Goal: Task Accomplishment & Management: Complete application form

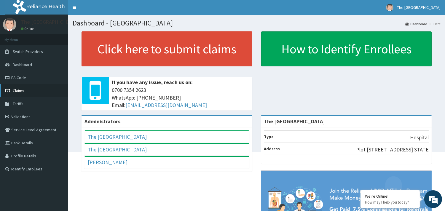
click at [17, 90] on span "Claims" at bounding box center [19, 90] width 12 height 5
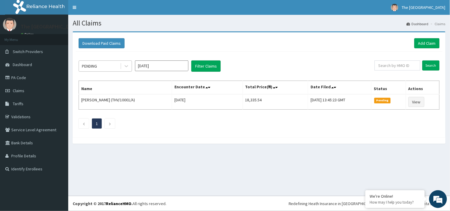
click at [94, 66] on div "PENDING" at bounding box center [89, 66] width 15 height 6
click at [420, 44] on link "Add Claim" at bounding box center [426, 43] width 25 height 10
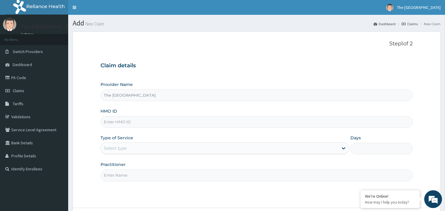
click at [125, 123] on input "HMO ID" at bounding box center [257, 122] width 312 height 12
type input "EGM/10008/A"
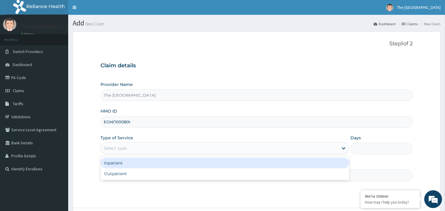
click at [115, 148] on div "Select type" at bounding box center [115, 148] width 23 height 6
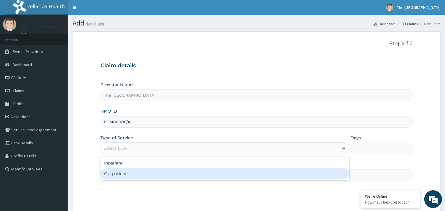
click at [114, 174] on div "Outpatient" at bounding box center [225, 173] width 249 height 11
type input "1"
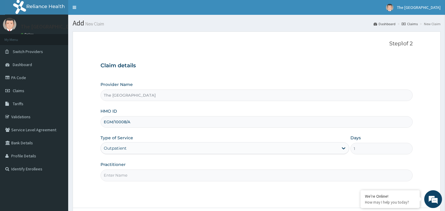
click at [123, 173] on input "Practitioner" at bounding box center [257, 176] width 312 height 12
type input "[PERSON_NAME]"
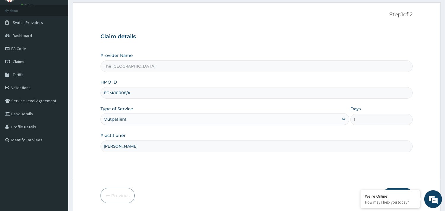
scroll to position [50, 0]
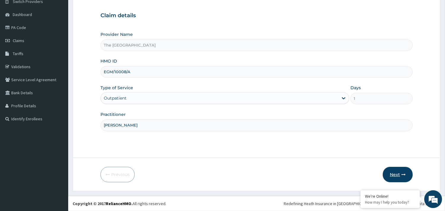
click at [400, 175] on button "Next" at bounding box center [398, 174] width 30 height 15
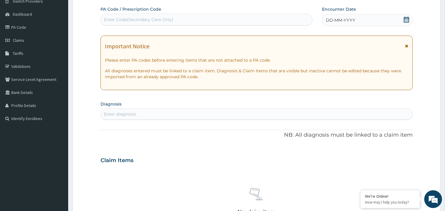
click at [407, 18] on icon at bounding box center [407, 20] width 6 height 6
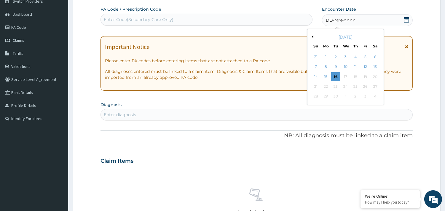
click at [96, 143] on form "Step 2 of 2 PA Code / Prescription Code Enter Code(Secondary Care Only) Encount…" at bounding box center [257, 168] width 368 height 375
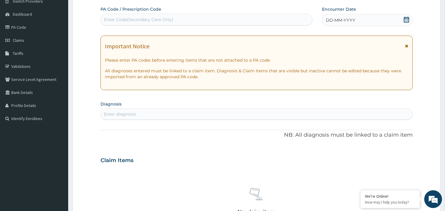
click at [407, 21] on icon at bounding box center [407, 20] width 6 height 6
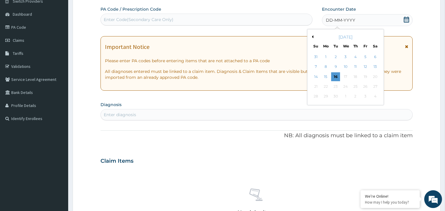
click at [313, 36] on button "Previous Month" at bounding box center [311, 36] width 3 height 3
click at [366, 97] on div "29" at bounding box center [365, 96] width 9 height 9
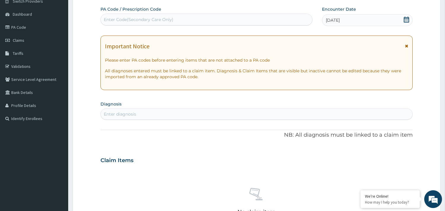
click at [124, 113] on div "Enter diagnosis" at bounding box center [120, 114] width 32 height 6
type input "MALAR"
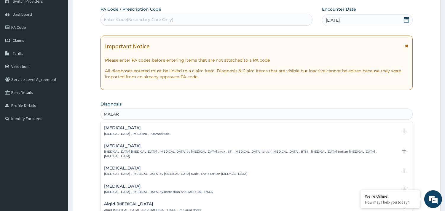
click at [116, 128] on h4 "[MEDICAL_DATA]" at bounding box center [136, 128] width 65 height 4
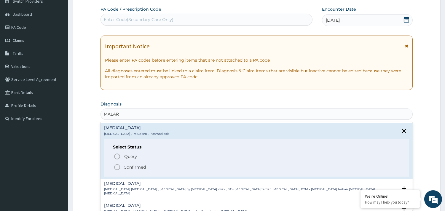
click at [119, 167] on icon "status option filled" at bounding box center [117, 167] width 7 height 7
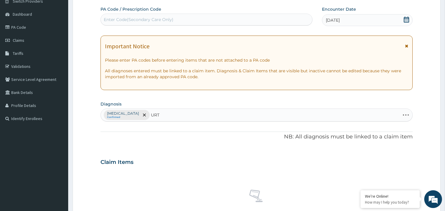
type input "URTI"
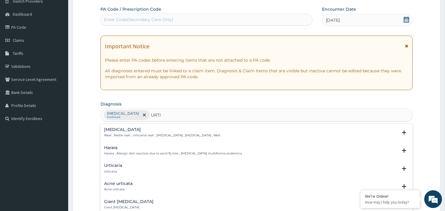
click at [110, 167] on h4 "Urticaria" at bounding box center [113, 165] width 18 height 4
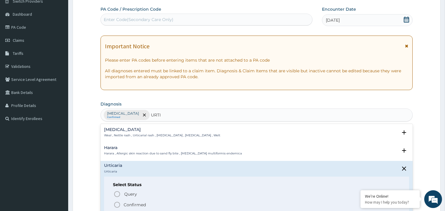
drag, startPoint x: 117, startPoint y: 204, endPoint x: 117, endPoint y: 207, distance: 3.3
click at [117, 205] on icon "status option filled" at bounding box center [117, 204] width 7 height 7
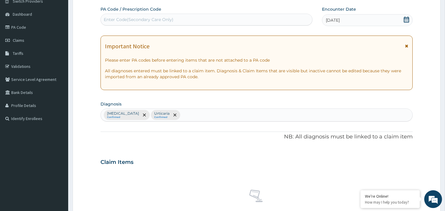
scroll to position [216, 0]
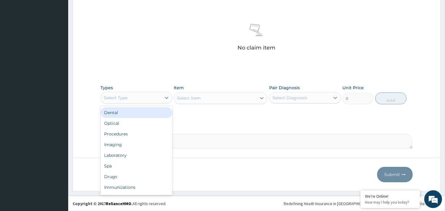
click at [152, 97] on div "Select Type" at bounding box center [131, 97] width 60 height 9
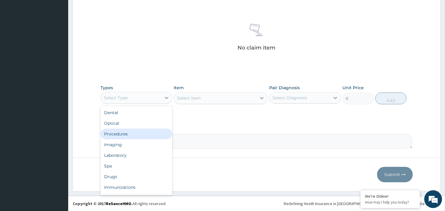
click at [126, 135] on div "Procedures" at bounding box center [137, 134] width 72 height 11
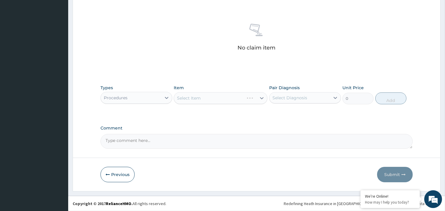
click at [201, 100] on div "Select Item" at bounding box center [221, 98] width 94 height 12
click at [192, 97] on div "Select Item" at bounding box center [189, 98] width 24 height 6
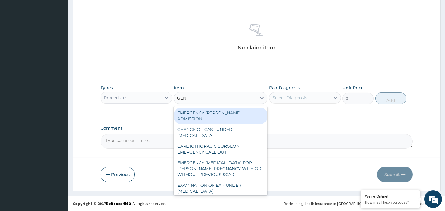
type input "GENE"
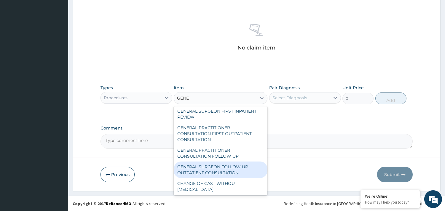
scroll to position [79, 0]
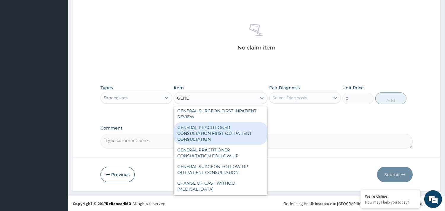
click at [238, 133] on div "GENERAL PRACTITIONER CONSULTATION FIRST OUTPATIENT CONSULTATION" at bounding box center [221, 133] width 94 height 23
type input "4174.5"
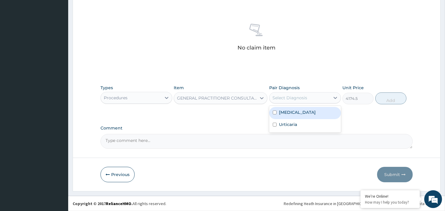
click at [284, 100] on div "Select Diagnosis" at bounding box center [290, 98] width 35 height 6
click at [298, 111] on div "Malaria" at bounding box center [305, 113] width 72 height 12
checkbox input "true"
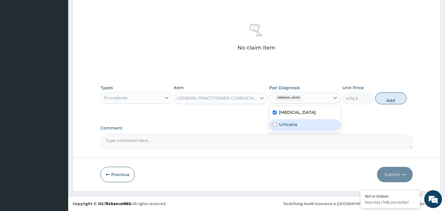
drag, startPoint x: 296, startPoint y: 126, endPoint x: 309, endPoint y: 126, distance: 12.8
click at [297, 126] on label "Urticaria" at bounding box center [288, 125] width 18 height 6
checkbox input "true"
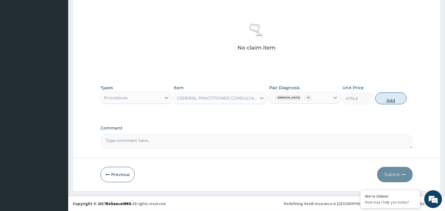
click at [401, 101] on button "Add" at bounding box center [390, 99] width 31 height 12
type input "0"
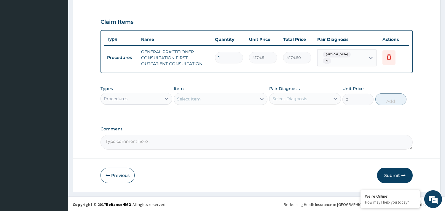
click at [188, 94] on div "Select Item" at bounding box center [215, 98] width 82 height 9
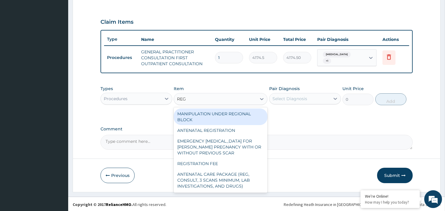
type input "REGI"
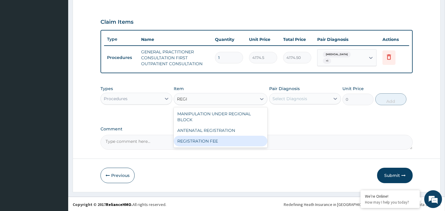
click at [197, 138] on div "REGISTRATION FEE" at bounding box center [221, 141] width 94 height 11
type input "2530"
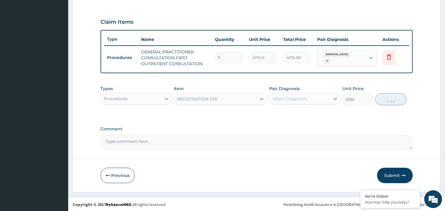
click at [287, 101] on div "Select Diagnosis" at bounding box center [300, 98] width 60 height 9
click at [290, 117] on div "Malaria" at bounding box center [305, 114] width 72 height 12
checkbox input "true"
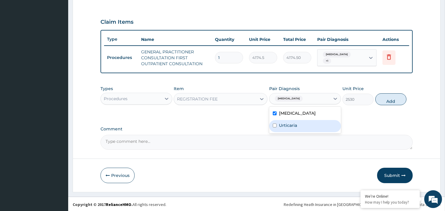
click at [293, 128] on label "Urticaria" at bounding box center [288, 125] width 18 height 6
checkbox input "true"
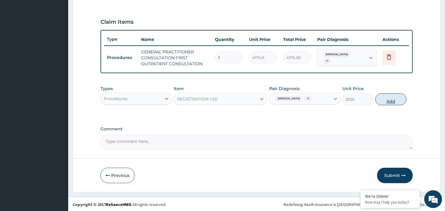
click at [387, 101] on button "Add" at bounding box center [390, 99] width 31 height 12
type input "0"
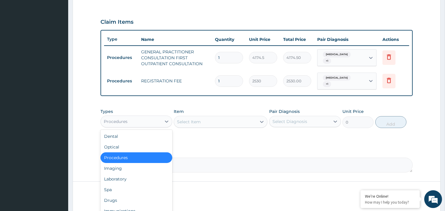
click at [136, 116] on div "Procedures" at bounding box center [137, 122] width 72 height 12
click at [117, 176] on div "Laboratory" at bounding box center [137, 179] width 72 height 11
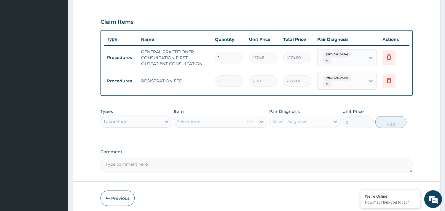
click at [185, 116] on div "Select Item" at bounding box center [221, 122] width 94 height 12
click at [186, 120] on div "Select Item" at bounding box center [221, 122] width 94 height 12
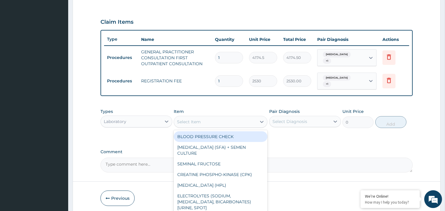
click at [185, 122] on div "Select Item" at bounding box center [215, 121] width 82 height 9
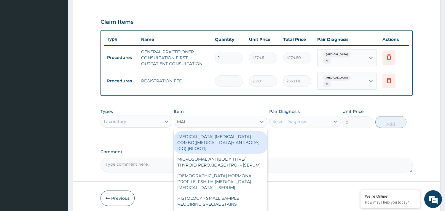
type input "MALA"
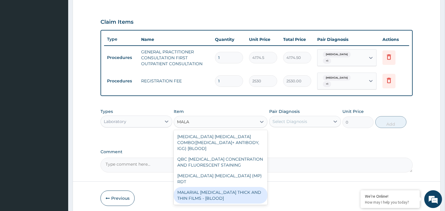
click at [197, 187] on div "MALARIAL PARASITE THICK AND THIN FILMS - [BLOOD]" at bounding box center [221, 195] width 94 height 17
type input "1897.5"
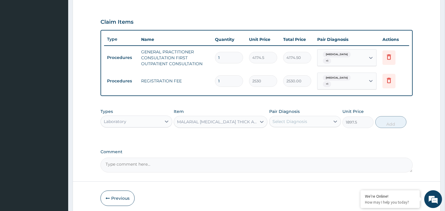
click at [323, 134] on div "Types Laboratory Item option MALARIAL PARASITE THICK AND THIN FILMS - [BLOOD], …" at bounding box center [257, 123] width 312 height 34
click at [302, 119] on div "Select Diagnosis" at bounding box center [290, 122] width 35 height 6
click at [299, 131] on div "Malaria" at bounding box center [305, 137] width 72 height 12
checkbox input "true"
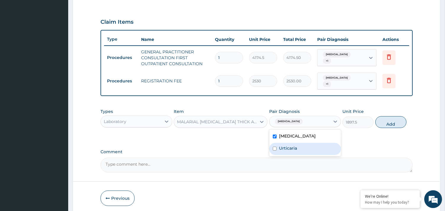
click at [297, 145] on label "Urticaria" at bounding box center [288, 148] width 18 height 6
checkbox input "true"
click at [380, 121] on button "Add" at bounding box center [390, 122] width 31 height 12
click at [380, 121] on div "PA Code / Prescription Code Enter Code(Secondary Care Only) Encounter Date 29-0…" at bounding box center [257, 19] width 312 height 307
type input "0"
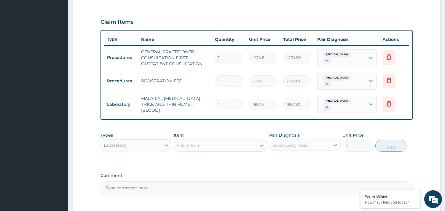
click at [129, 141] on div "Laboratory" at bounding box center [131, 145] width 60 height 9
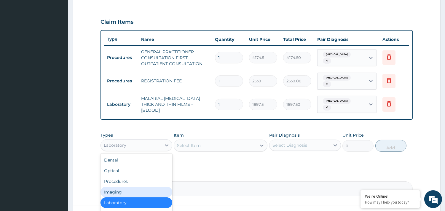
scroll to position [232, 0]
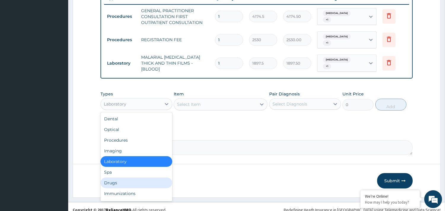
click at [135, 178] on div "Drugs" at bounding box center [137, 183] width 72 height 11
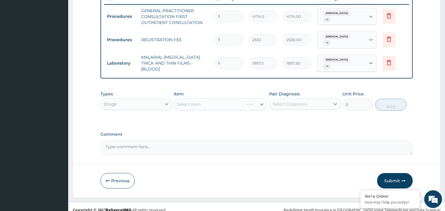
click at [199, 98] on div "Select Item" at bounding box center [221, 104] width 94 height 12
click at [198, 98] on div "Select Item" at bounding box center [221, 104] width 94 height 12
click at [194, 98] on div "Select Item" at bounding box center [221, 104] width 94 height 12
click at [192, 98] on div "Select Item" at bounding box center [221, 104] width 94 height 12
click at [188, 101] on div "Select Item" at bounding box center [189, 104] width 24 height 6
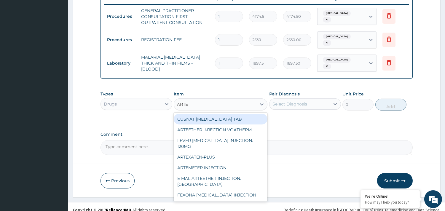
type input "ARTEM"
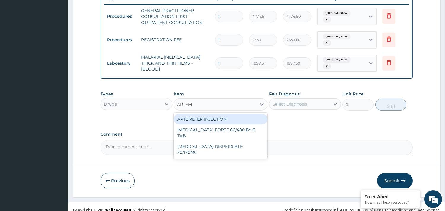
click at [224, 114] on div "ARTEMETER INJECTION" at bounding box center [221, 119] width 94 height 11
type input "1113.2"
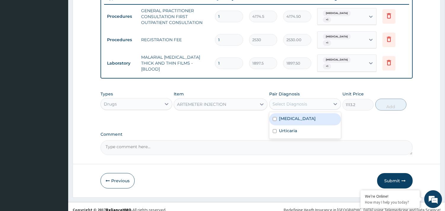
click at [287, 101] on div "Select Diagnosis" at bounding box center [290, 104] width 35 height 6
click at [288, 118] on div "Malaria" at bounding box center [305, 119] width 72 height 12
checkbox input "true"
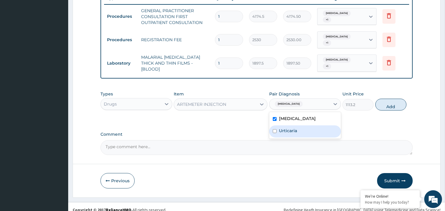
click at [291, 128] on label "Urticaria" at bounding box center [288, 131] width 18 height 6
checkbox input "true"
click at [391, 99] on button "Add" at bounding box center [390, 105] width 31 height 12
type input "0"
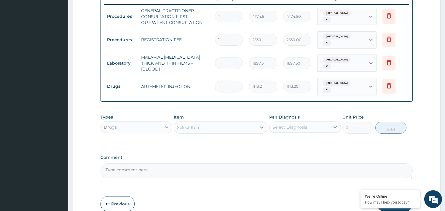
type input "0.00"
type input "2"
type input "2226.40"
type input "2"
click at [195, 125] on div "Select Item" at bounding box center [189, 128] width 24 height 6
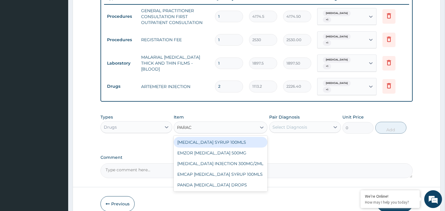
type input "PARACE"
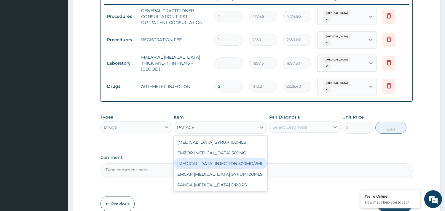
click at [241, 158] on div "PARACETAMOL INJECTION 300MG/2ML" at bounding box center [221, 163] width 94 height 11
type input "306.13000000000005"
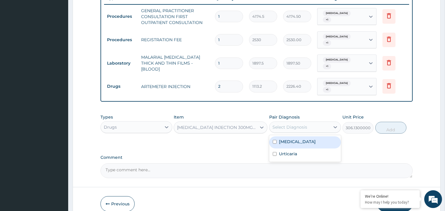
click at [297, 124] on div "Select Diagnosis" at bounding box center [290, 127] width 35 height 6
click at [299, 136] on div "Malaria" at bounding box center [305, 142] width 72 height 12
checkbox input "true"
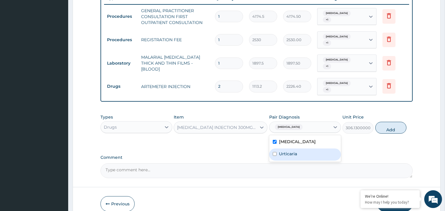
click at [303, 149] on div "Urticaria" at bounding box center [305, 155] width 72 height 12
checkbox input "true"
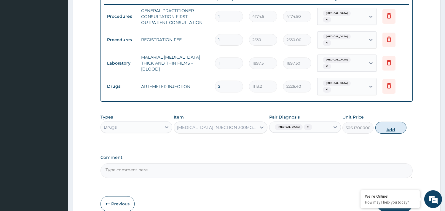
click at [388, 122] on button "Add" at bounding box center [390, 128] width 31 height 12
type input "0"
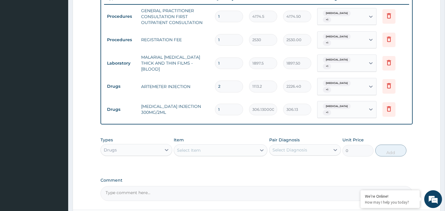
type input "0.00"
type input "2"
type input "612.26"
type input "2"
click at [191, 147] on div "Select Item" at bounding box center [189, 150] width 24 height 6
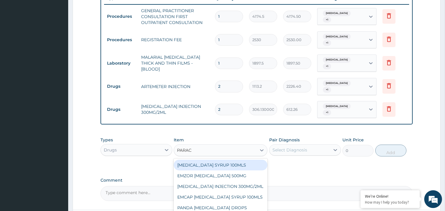
type input "PARACE"
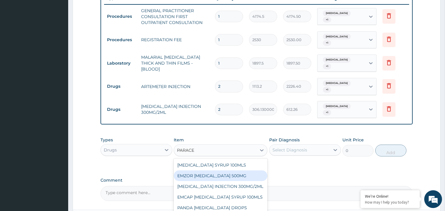
click at [232, 171] on div "EMZOR PARACETAMOL 500MG" at bounding box center [221, 176] width 94 height 11
type input "27.83"
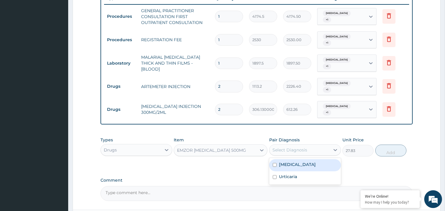
click at [299, 145] on div "Select Diagnosis" at bounding box center [300, 149] width 60 height 9
click at [295, 159] on div "Malaria" at bounding box center [305, 165] width 72 height 12
checkbox input "true"
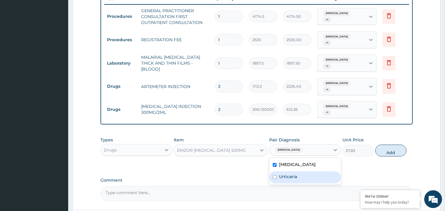
click at [301, 171] on div "Urticaria" at bounding box center [305, 177] width 72 height 12
checkbox input "true"
click at [388, 145] on button "Add" at bounding box center [390, 151] width 31 height 12
type input "0"
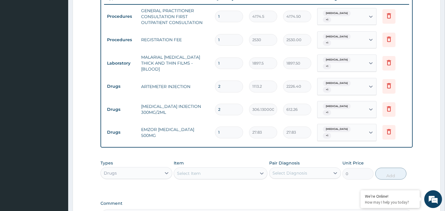
type input "0.00"
type input "2"
type input "55.66"
type input "20"
type input "556.60"
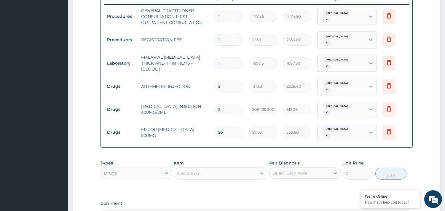
type input "20"
click at [188, 171] on div "Select Item" at bounding box center [189, 174] width 24 height 6
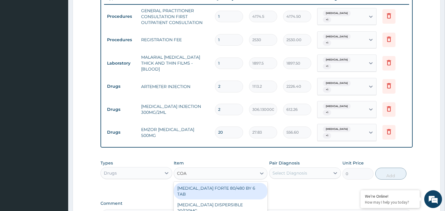
type input "COAR"
click at [216, 183] on div "COARTEM FORTE 80/480 BY 6 TAB" at bounding box center [221, 191] width 94 height 17
type input "528.7700000000001"
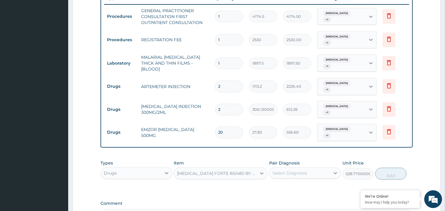
click at [295, 170] on div "Select Diagnosis" at bounding box center [290, 173] width 35 height 6
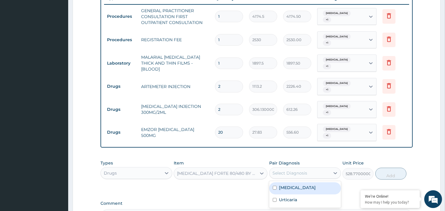
click at [297, 182] on div "Malaria" at bounding box center [305, 188] width 72 height 12
checkbox input "true"
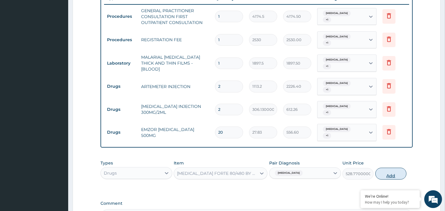
click at [393, 168] on button "Add" at bounding box center [390, 174] width 31 height 12
type input "0"
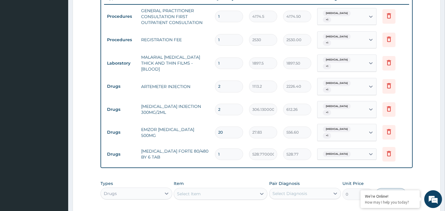
type input "0.00"
type input "6"
type input "3172.62"
type input "6"
click at [188, 191] on div "Select Item" at bounding box center [189, 194] width 24 height 6
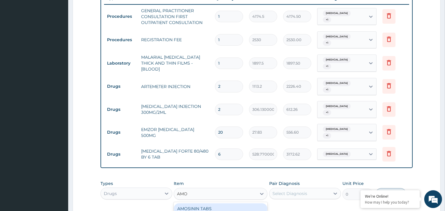
type input "AMOX"
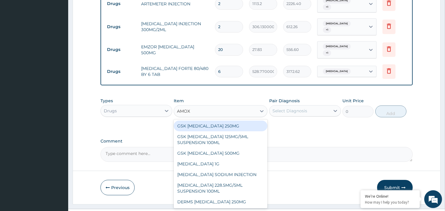
scroll to position [10, 0]
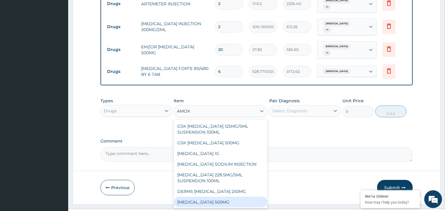
click at [212, 197] on div "AMOXICILLIN 500MG" at bounding box center [221, 202] width 94 height 11
type input "83.49"
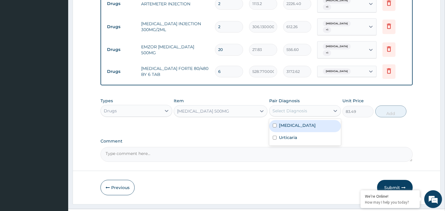
click at [296, 108] on div "Select Diagnosis" at bounding box center [290, 111] width 35 height 6
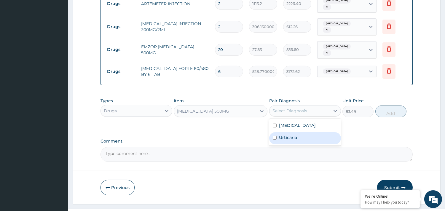
click at [273, 136] on input "checkbox" at bounding box center [275, 138] width 4 height 4
checkbox input "true"
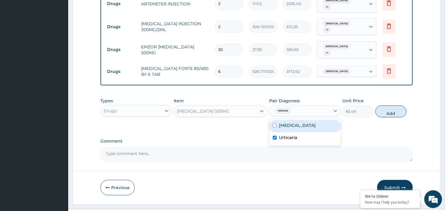
click at [289, 120] on div "Malaria" at bounding box center [305, 126] width 72 height 12
checkbox input "true"
click at [397, 106] on button "Add" at bounding box center [390, 112] width 31 height 12
type input "0"
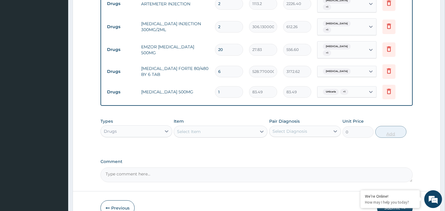
type input "15"
type input "1252.35"
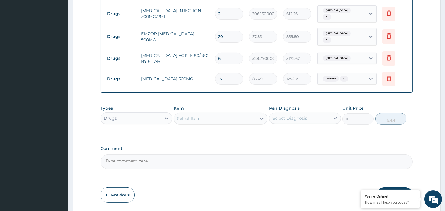
scroll to position [335, 0]
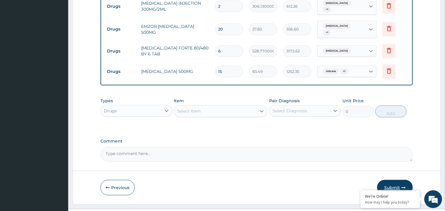
type input "15"
click at [399, 180] on button "Submit" at bounding box center [395, 187] width 36 height 15
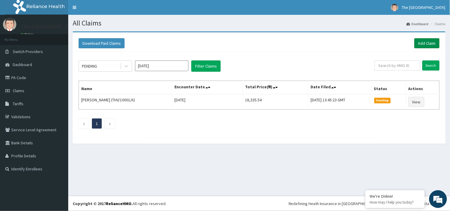
click at [420, 46] on link "Add Claim" at bounding box center [426, 43] width 25 height 10
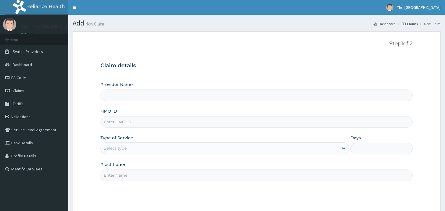
type input "The [GEOGRAPHIC_DATA]"
click at [118, 123] on input "HMO ID" at bounding box center [257, 122] width 312 height 12
type input "EGM/10044/C"
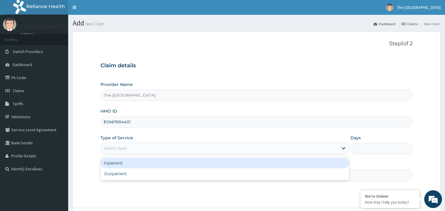
click at [114, 149] on div "Select type" at bounding box center [115, 148] width 23 height 6
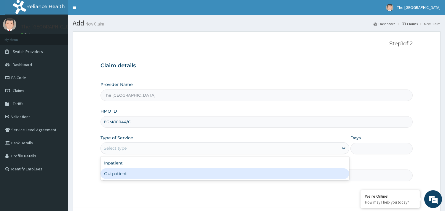
click at [113, 172] on div "Outpatient" at bounding box center [225, 173] width 249 height 11
type input "1"
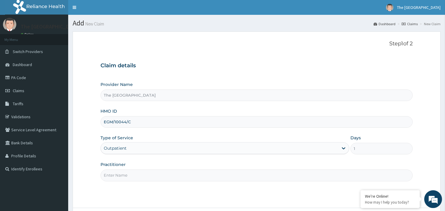
click at [111, 172] on input "Practitioner" at bounding box center [257, 176] width 312 height 12
type input "[PERSON_NAME]"
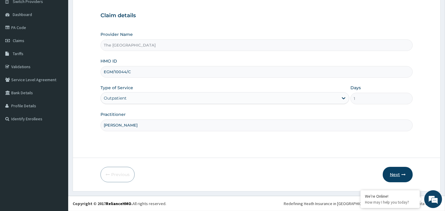
click at [399, 176] on button "Next" at bounding box center [398, 174] width 30 height 15
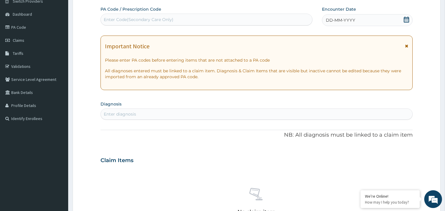
click at [404, 19] on icon at bounding box center [407, 20] width 6 height 6
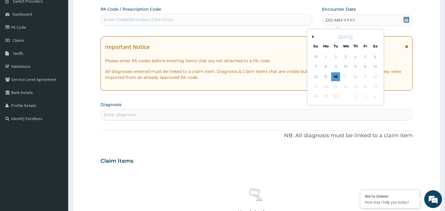
click at [311, 36] on button "Previous Month" at bounding box center [311, 36] width 3 height 3
click at [365, 57] on div "1" at bounding box center [365, 56] width 9 height 9
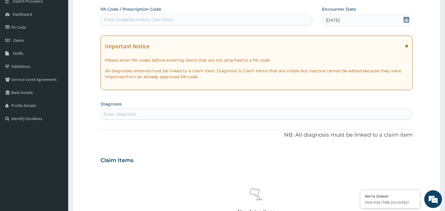
click at [128, 114] on div "Enter diagnosis" at bounding box center [120, 114] width 32 height 6
type input "MALAR"
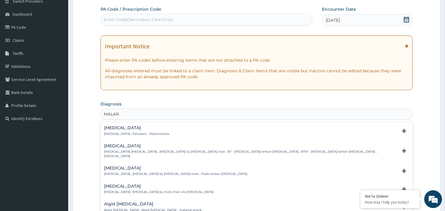
click at [113, 132] on p "Malaria , Paludism , Plasmodiosis" at bounding box center [136, 134] width 65 height 4
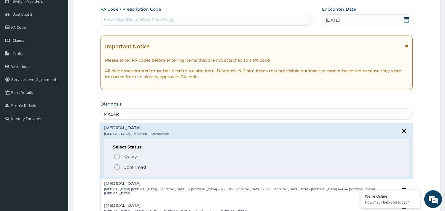
click at [117, 166] on icon "status option filled" at bounding box center [117, 167] width 7 height 7
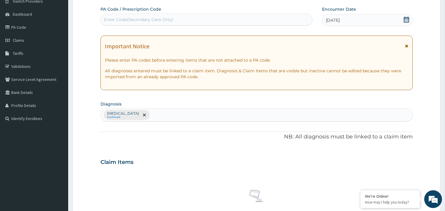
scroll to position [216, 0]
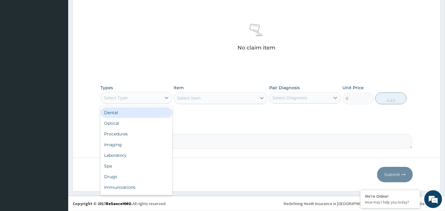
click at [132, 94] on div "Select Type" at bounding box center [131, 97] width 60 height 9
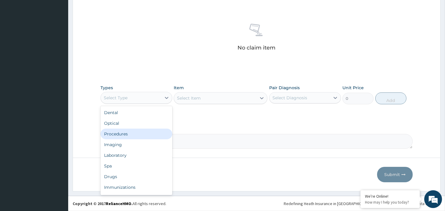
click at [123, 133] on div "Procedures" at bounding box center [137, 134] width 72 height 11
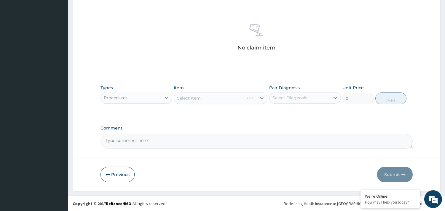
click at [188, 98] on div "Select Item" at bounding box center [221, 98] width 94 height 12
click at [189, 100] on div "Select Item" at bounding box center [221, 98] width 94 height 12
click at [192, 99] on div "Select Item" at bounding box center [189, 98] width 24 height 6
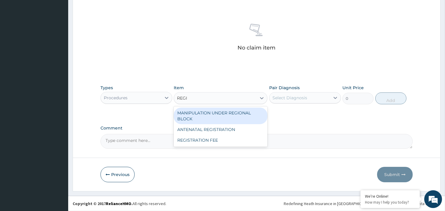
type input "REGIS"
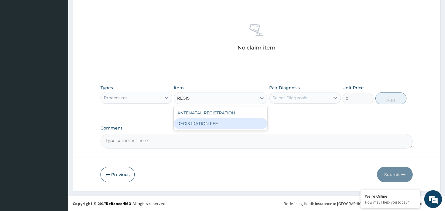
click at [191, 128] on div "REGISTRATION FEE" at bounding box center [221, 123] width 94 height 11
click at [191, 128] on label "Comment" at bounding box center [257, 128] width 312 height 5
click at [191, 134] on textarea "Comment" at bounding box center [257, 141] width 312 height 15
type input "2530"
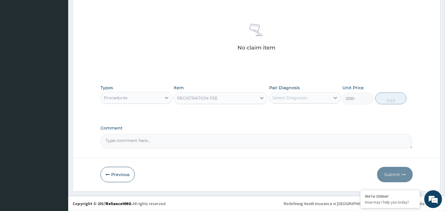
drag, startPoint x: 306, startPoint y: 90, endPoint x: 299, endPoint y: 99, distance: 11.9
click at [305, 90] on div "Pair Diagnosis Select Diagnosis" at bounding box center [305, 95] width 72 height 20
click at [303, 94] on div "Select Diagnosis" at bounding box center [305, 97] width 72 height 11
click at [299, 99] on div "Select Diagnosis" at bounding box center [290, 98] width 35 height 6
click at [291, 95] on div "Select Diagnosis" at bounding box center [290, 98] width 35 height 6
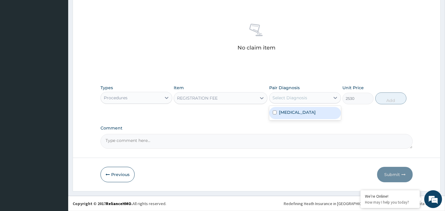
click at [291, 116] on div "Malaria" at bounding box center [305, 113] width 72 height 12
checkbox input "true"
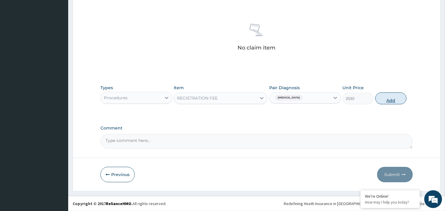
click at [385, 100] on button "Add" at bounding box center [390, 99] width 31 height 12
type input "0"
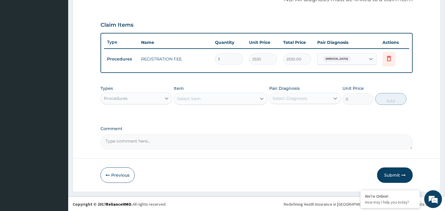
click at [200, 99] on div "Select Item" at bounding box center [189, 99] width 24 height 6
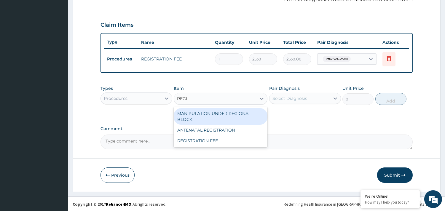
type input "REGIS"
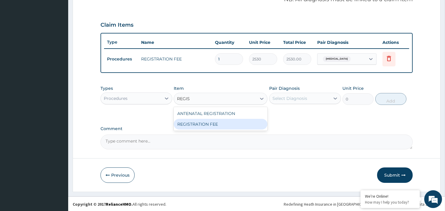
click at [214, 123] on div "REGISTRATION FEE" at bounding box center [221, 124] width 94 height 11
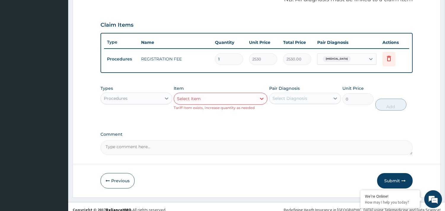
click at [206, 94] on div "Select Item" at bounding box center [215, 98] width 82 height 9
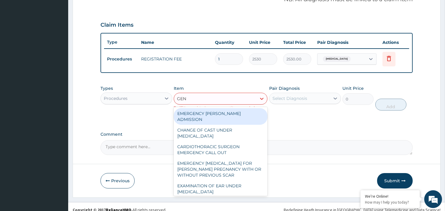
type input "GENE"
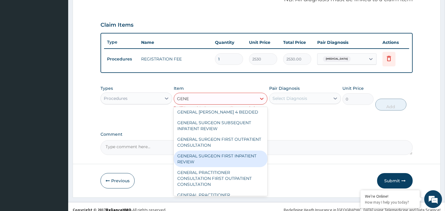
scroll to position [39, 0]
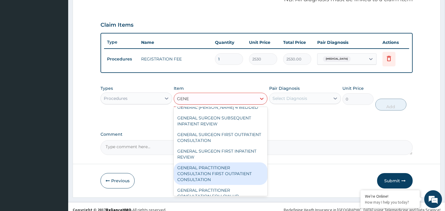
click at [211, 166] on div "GENERAL PRACTITIONER CONSULTATION FIRST OUTPATIENT CONSULTATION" at bounding box center [221, 173] width 94 height 23
type input "4174.5"
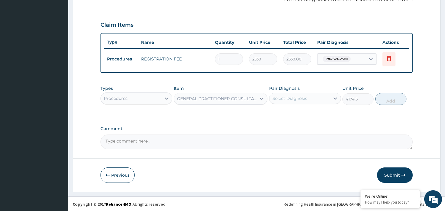
click at [289, 94] on div "Select Diagnosis" at bounding box center [300, 98] width 60 height 9
click at [292, 114] on label "Malaria" at bounding box center [297, 113] width 37 height 6
checkbox input "true"
click at [384, 95] on button "Add" at bounding box center [390, 99] width 31 height 12
type input "0"
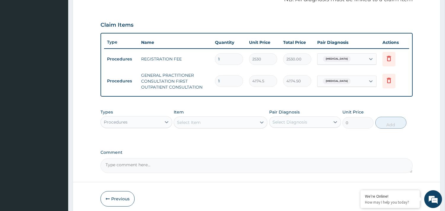
click at [149, 125] on div "Procedures" at bounding box center [131, 121] width 60 height 9
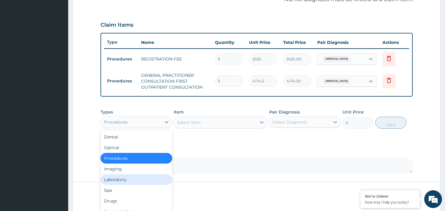
click at [106, 180] on div "Laboratory" at bounding box center [137, 179] width 72 height 11
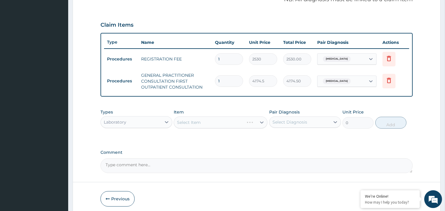
click at [184, 118] on div "Select Item" at bounding box center [221, 123] width 94 height 12
click at [183, 118] on div "Select Item" at bounding box center [221, 123] width 94 height 12
click at [185, 121] on div "Select Item" at bounding box center [221, 123] width 94 height 12
click at [195, 125] on div "Select Item" at bounding box center [215, 122] width 82 height 9
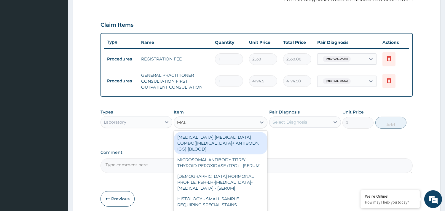
type input "MALA"
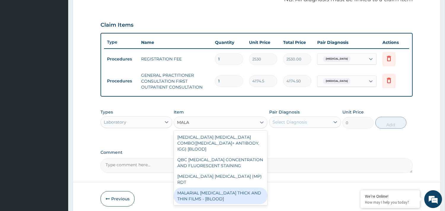
click at [214, 188] on div "MALARIAL PARASITE THICK AND THIN FILMS - [BLOOD]" at bounding box center [221, 196] width 94 height 17
type input "1897.5"
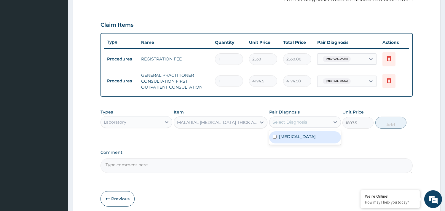
click at [288, 123] on div "Select Diagnosis" at bounding box center [290, 122] width 35 height 6
click at [291, 135] on label "Malaria" at bounding box center [297, 137] width 37 height 6
checkbox input "true"
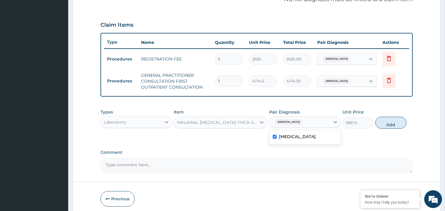
drag, startPoint x: 386, startPoint y: 123, endPoint x: 356, endPoint y: 126, distance: 30.4
click at [386, 123] on button "Add" at bounding box center [390, 123] width 31 height 12
type input "0"
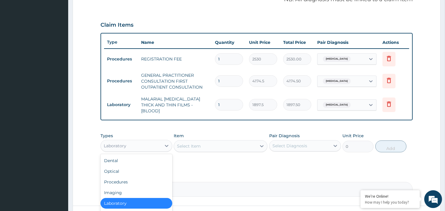
click at [148, 144] on div "Laboratory" at bounding box center [131, 145] width 60 height 9
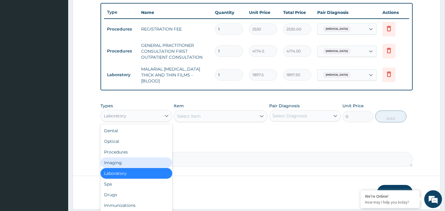
scroll to position [232, 0]
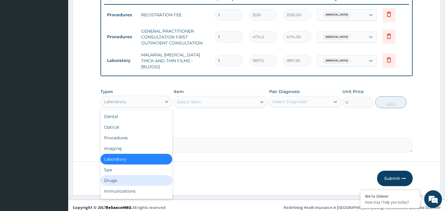
click at [122, 178] on div "Drugs" at bounding box center [137, 180] width 72 height 11
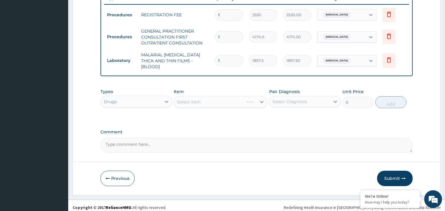
click at [180, 92] on div "Item Select Item" at bounding box center [221, 99] width 94 height 20
click at [193, 91] on div "Item Select Item" at bounding box center [221, 99] width 94 height 20
click at [197, 97] on div "Select Item" at bounding box center [221, 102] width 94 height 12
click at [197, 96] on div "Select Item" at bounding box center [221, 102] width 94 height 12
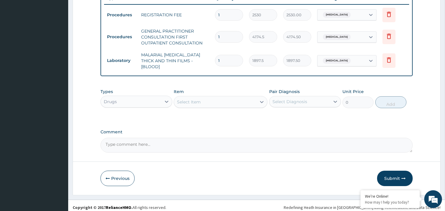
click at [197, 99] on div "Select Item" at bounding box center [189, 102] width 24 height 6
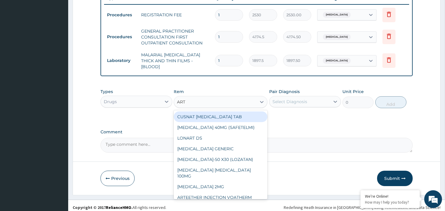
type input "ARTE"
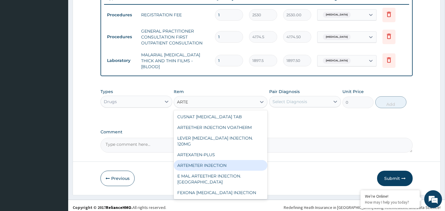
click at [221, 161] on div "ARTEMETER INJECTION" at bounding box center [221, 165] width 94 height 11
type input "1113.2"
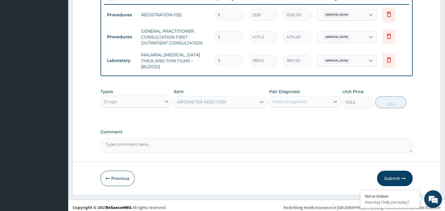
click at [293, 99] on div "Select Diagnosis" at bounding box center [290, 102] width 35 height 6
click at [293, 113] on label "Malaria" at bounding box center [297, 116] width 37 height 6
checkbox input "true"
drag, startPoint x: 384, startPoint y: 97, endPoint x: 381, endPoint y: 96, distance: 3.0
click at [384, 97] on button "Add" at bounding box center [390, 102] width 31 height 12
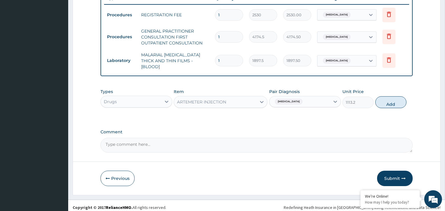
type input "0"
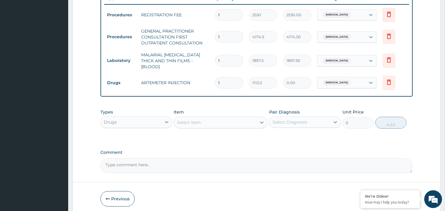
type input "0.00"
type input "2"
type input "2226.40"
type input "2"
click at [182, 120] on div "Select Item" at bounding box center [189, 123] width 24 height 6
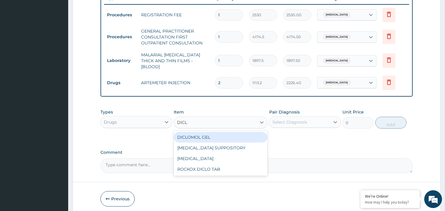
type input "DICLO"
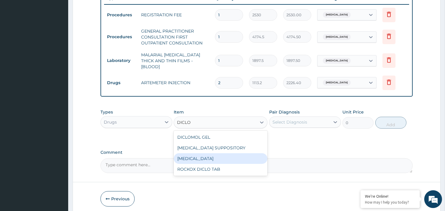
click at [216, 157] on div "DICLOFENAC" at bounding box center [221, 158] width 94 height 11
type input "695.75"
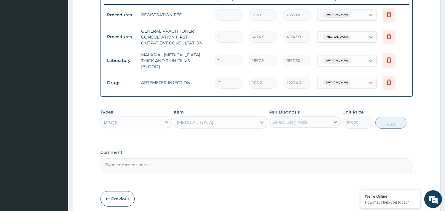
click at [300, 119] on div "Select Diagnosis" at bounding box center [290, 122] width 35 height 6
click at [301, 133] on div "Malaria" at bounding box center [305, 137] width 72 height 12
checkbox input "true"
click at [390, 119] on button "Add" at bounding box center [390, 123] width 31 height 12
type input "0"
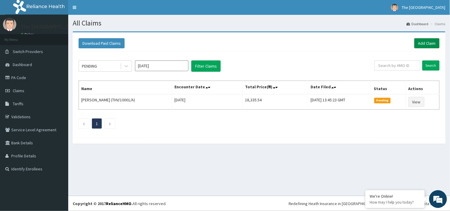
click at [424, 42] on link "Add Claim" at bounding box center [426, 43] width 25 height 10
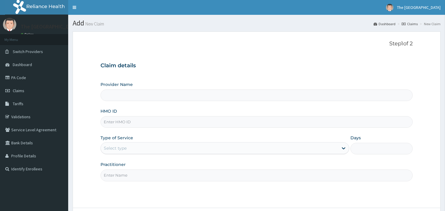
type input "The [GEOGRAPHIC_DATA]"
click at [149, 125] on input "HMO ID" at bounding box center [257, 122] width 312 height 12
type input "EGM/10044/C"
click at [123, 152] on div "Select type" at bounding box center [220, 148] width 238 height 9
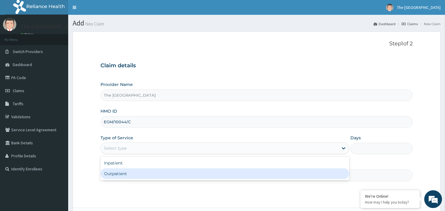
click at [123, 170] on div "Outpatient" at bounding box center [225, 173] width 249 height 11
type input "1"
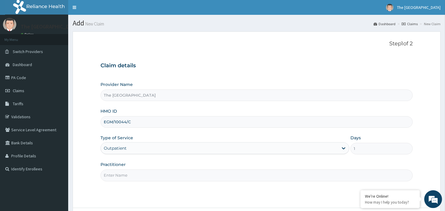
click at [116, 175] on input "Practitioner" at bounding box center [257, 176] width 312 height 12
type input "[PERSON_NAME]"
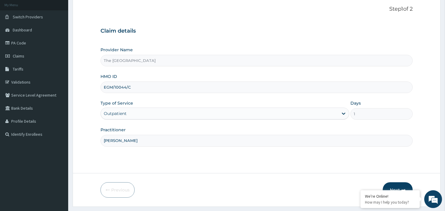
scroll to position [50, 0]
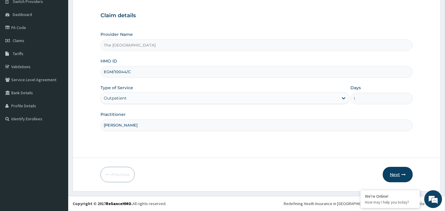
click at [391, 172] on button "Next" at bounding box center [398, 174] width 30 height 15
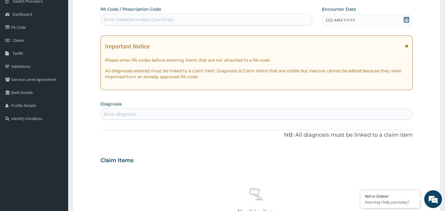
click at [406, 17] on icon at bounding box center [407, 20] width 6 height 6
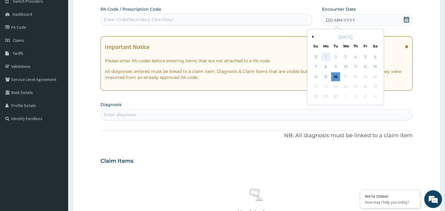
click at [326, 57] on div "1" at bounding box center [325, 56] width 9 height 9
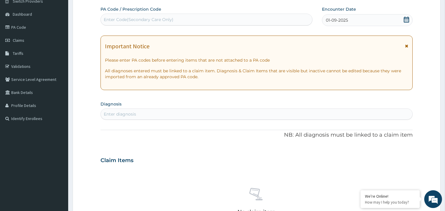
click at [120, 111] on div "Enter diagnosis" at bounding box center [120, 114] width 32 height 6
type input "MALA"
click at [130, 104] on section "Diagnosis Enter diagnosis" at bounding box center [257, 110] width 312 height 20
click at [118, 127] on div "Item not found, kindly enter the correct diagnosis" at bounding box center [257, 128] width 312 height 11
click at [118, 115] on div "Enter diagnosis" at bounding box center [120, 114] width 32 height 6
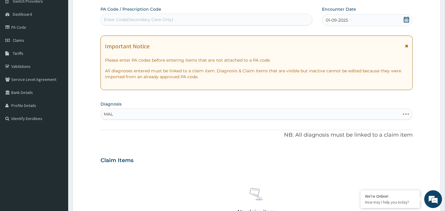
type input "MALA"
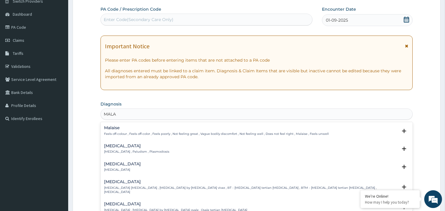
click at [107, 152] on p "[MEDICAL_DATA] , Paludism , Plasmodiosis" at bounding box center [136, 152] width 65 height 4
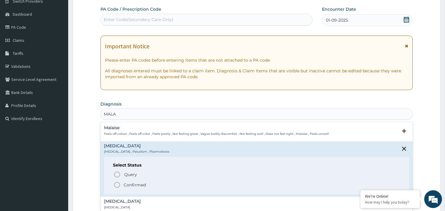
click at [116, 186] on icon "status option filled" at bounding box center [117, 184] width 7 height 7
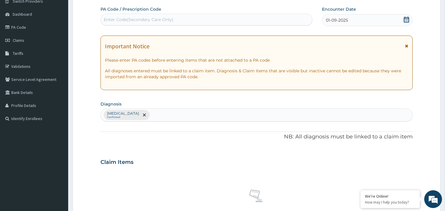
click at [135, 115] on div "Malaria Confirmed" at bounding box center [257, 115] width 312 height 12
type input "URTI"
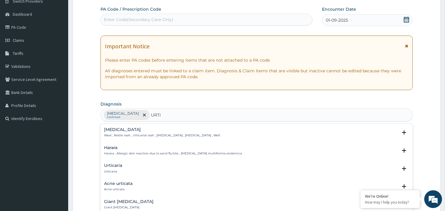
click at [116, 170] on p "Urticaria" at bounding box center [113, 172] width 18 height 4
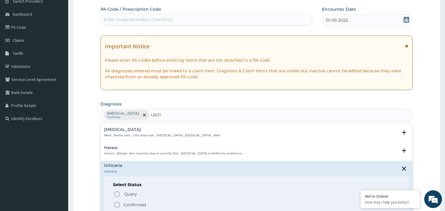
click at [117, 203] on icon "status option filled" at bounding box center [117, 204] width 7 height 7
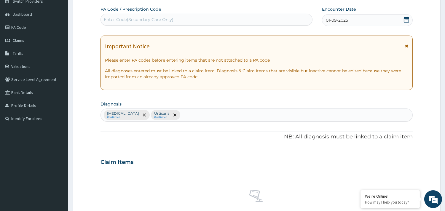
scroll to position [216, 0]
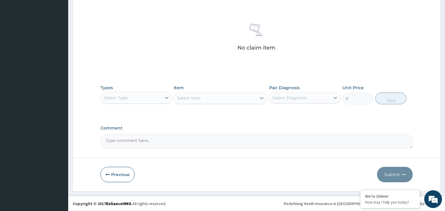
click at [149, 96] on div "Select Type" at bounding box center [131, 97] width 60 height 9
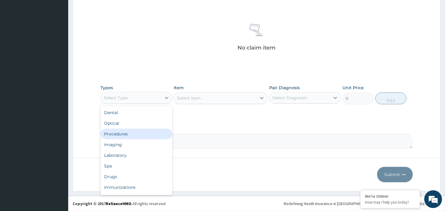
click at [123, 135] on div "Procedures" at bounding box center [137, 134] width 72 height 11
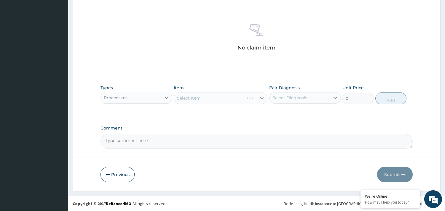
click at [187, 96] on div "Select Item" at bounding box center [221, 98] width 94 height 12
click at [218, 98] on div "Select Item" at bounding box center [221, 98] width 94 height 12
click at [218, 98] on div "Select Item" at bounding box center [209, 97] width 70 height 9
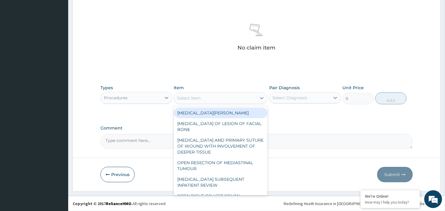
click at [218, 98] on div "Select Item" at bounding box center [215, 97] width 82 height 9
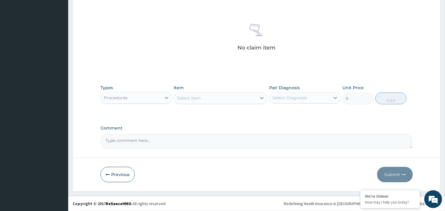
click at [219, 98] on div "Select Item" at bounding box center [215, 97] width 82 height 9
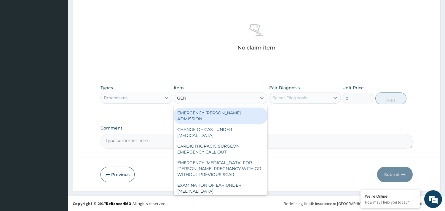
type input "GENE"
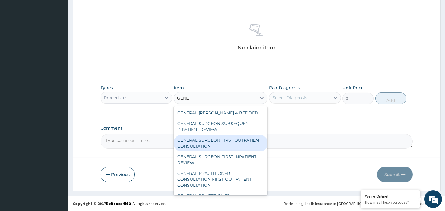
scroll to position [39, 0]
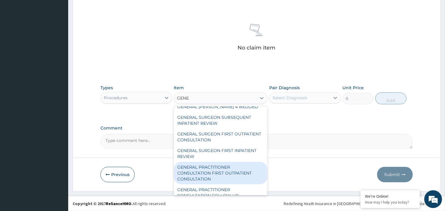
click at [231, 170] on div "GENERAL PRACTITIONER CONSULTATION FIRST OUTPATIENT CONSULTATION" at bounding box center [221, 173] width 94 height 23
type input "4174.5"
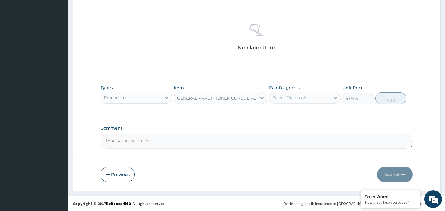
click at [291, 94] on div "Select Diagnosis" at bounding box center [300, 97] width 60 height 9
drag, startPoint x: 299, startPoint y: 115, endPoint x: 289, endPoint y: 136, distance: 24.3
click at [299, 115] on div "[MEDICAL_DATA]" at bounding box center [305, 113] width 72 height 12
checkbox input "true"
click at [289, 136] on textarea "Comment" at bounding box center [257, 141] width 312 height 15
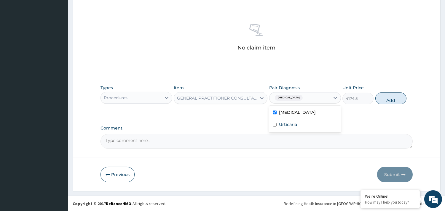
click at [296, 97] on div "[MEDICAL_DATA]" at bounding box center [300, 98] width 60 height 10
click at [286, 124] on label "Urticaria" at bounding box center [288, 125] width 18 height 6
checkbox input "true"
drag, startPoint x: 398, startPoint y: 99, endPoint x: 366, endPoint y: 109, distance: 32.7
click at [398, 99] on button "Add" at bounding box center [390, 99] width 31 height 12
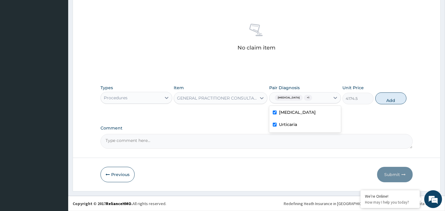
type input "0"
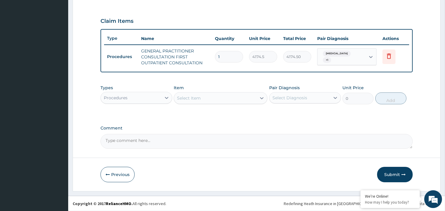
scroll to position [191, 0]
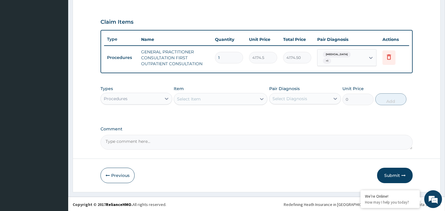
click at [157, 94] on div "Procedures" at bounding box center [131, 98] width 60 height 9
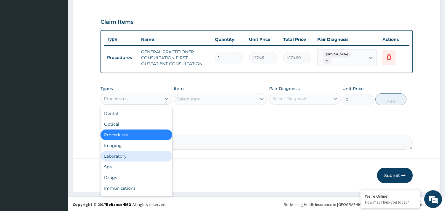
click at [122, 160] on div "Laboratory" at bounding box center [137, 156] width 72 height 11
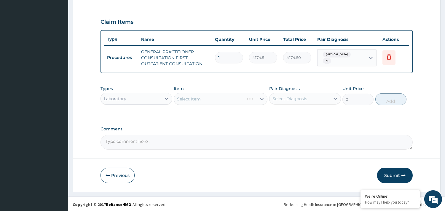
click at [192, 98] on div "Select Item" at bounding box center [221, 99] width 94 height 12
click at [193, 98] on div "Select Item" at bounding box center [221, 99] width 94 height 12
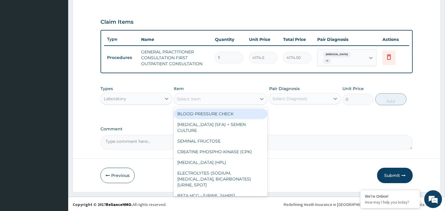
click at [193, 98] on div "Select Item" at bounding box center [189, 99] width 24 height 6
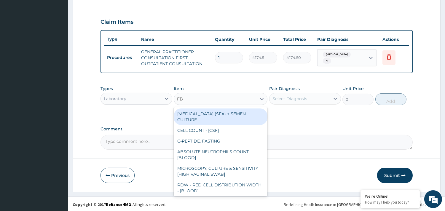
type input "FBC"
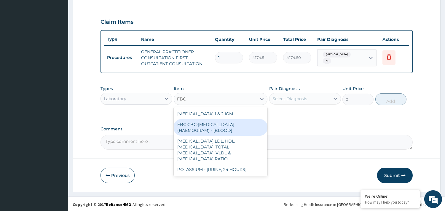
click at [208, 119] on div "FBC CBC-[MEDICAL_DATA] (HAEMOGRAM) - [BLOOD]" at bounding box center [221, 127] width 94 height 17
type input "5060"
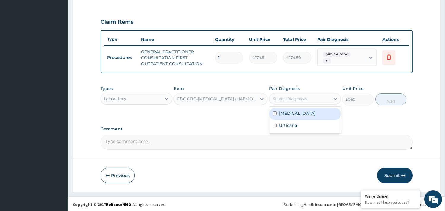
click at [282, 96] on div "Select Diagnosis" at bounding box center [290, 99] width 35 height 6
click at [282, 111] on label "[MEDICAL_DATA]" at bounding box center [297, 113] width 37 height 6
checkbox input "true"
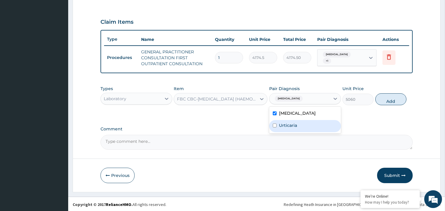
click at [285, 125] on label "Urticaria" at bounding box center [288, 125] width 18 height 6
checkbox input "true"
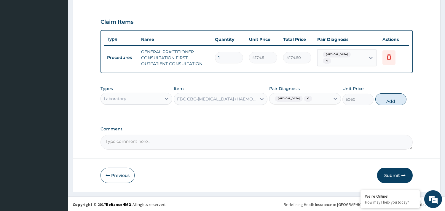
click at [395, 101] on button "Add" at bounding box center [390, 99] width 31 height 12
type input "0"
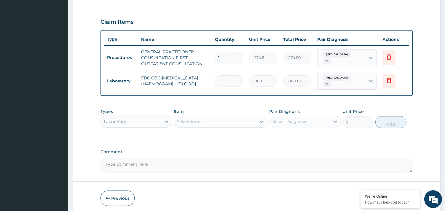
click at [184, 119] on div "Select Item" at bounding box center [189, 122] width 24 height 6
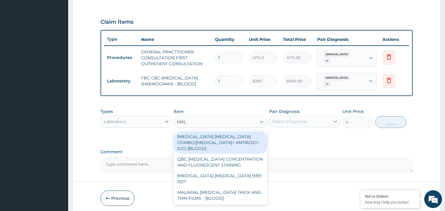
type input "MALA"
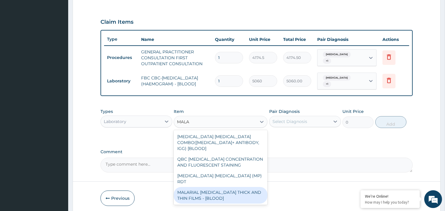
click at [195, 187] on div "MALARIAL [MEDICAL_DATA] THICK AND THIN FILMS - [BLOOD]" at bounding box center [221, 195] width 94 height 17
type input "1897.5"
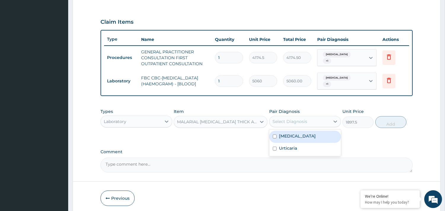
click at [291, 124] on div "Select Diagnosis" at bounding box center [290, 122] width 35 height 6
click at [290, 134] on label "[MEDICAL_DATA]" at bounding box center [297, 136] width 37 height 6
checkbox input "true"
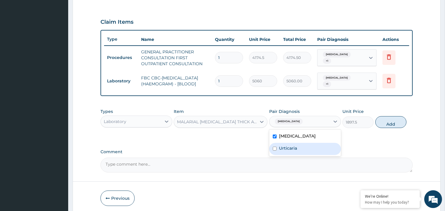
click at [292, 147] on label "Urticaria" at bounding box center [288, 148] width 18 height 6
checkbox input "true"
click at [388, 122] on button "Add" at bounding box center [390, 122] width 31 height 12
type input "0"
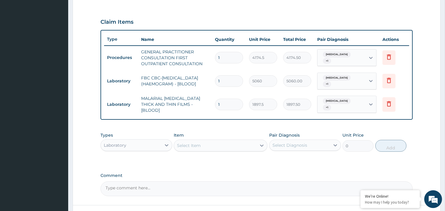
scroll to position [235, 0]
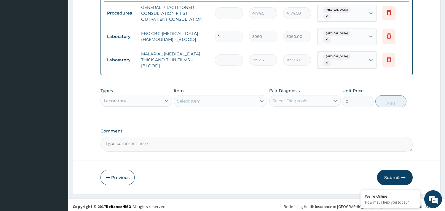
click at [113, 100] on div "Laboratory" at bounding box center [115, 101] width 23 height 6
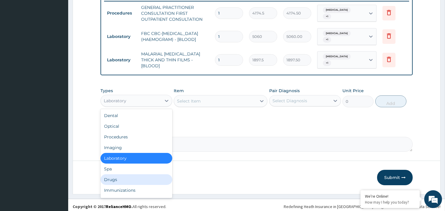
click at [108, 177] on div "Drugs" at bounding box center [137, 179] width 72 height 11
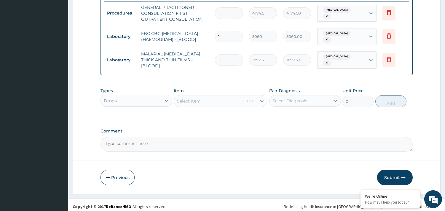
click at [194, 96] on div "Select Item" at bounding box center [221, 101] width 94 height 12
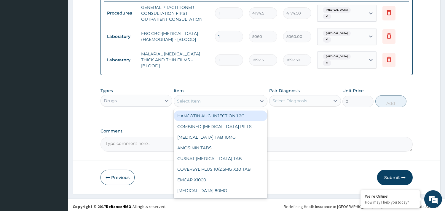
click at [187, 95] on div "Select Item" at bounding box center [221, 101] width 94 height 12
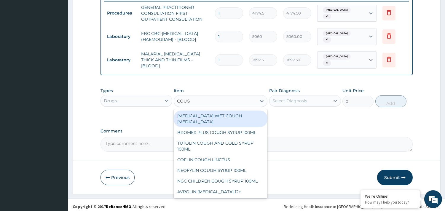
type input "COUGH"
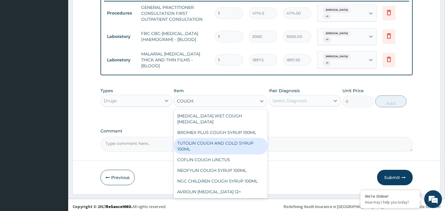
click at [202, 138] on div "TUTOLIN COUGH AND COLD SYRUP 100ML" at bounding box center [221, 146] width 94 height 17
type input "1808.9500000000005"
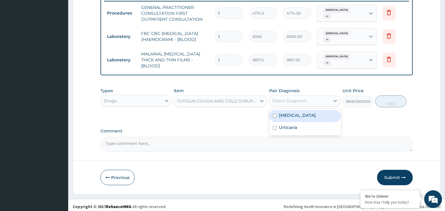
click at [282, 98] on div "Select Diagnosis" at bounding box center [290, 101] width 35 height 6
click at [283, 113] on label "[MEDICAL_DATA]" at bounding box center [297, 115] width 37 height 6
checkbox input "true"
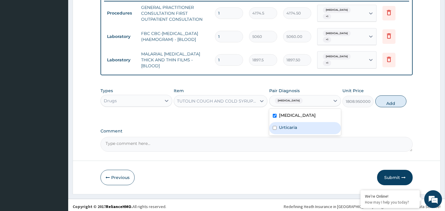
click at [283, 125] on label "Urticaria" at bounding box center [288, 128] width 18 height 6
checkbox input "true"
click at [386, 97] on button "Add" at bounding box center [390, 101] width 31 height 12
type input "0"
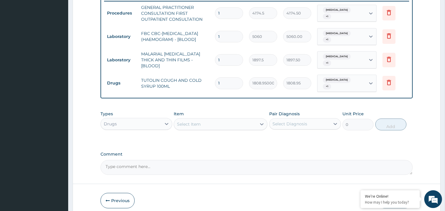
click at [190, 121] on div "Select Item" at bounding box center [189, 124] width 24 height 6
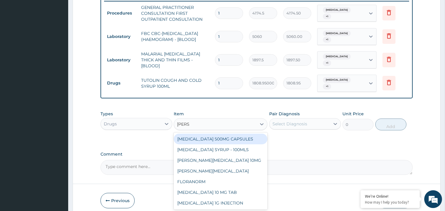
type input "LORAT"
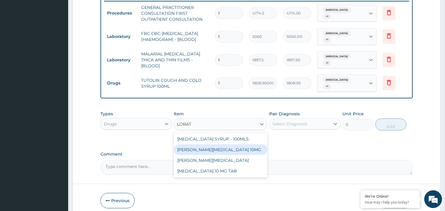
click at [223, 147] on div "[PERSON_NAME][MEDICAL_DATA] 10MG" at bounding box center [221, 149] width 94 height 11
type input "104.3625"
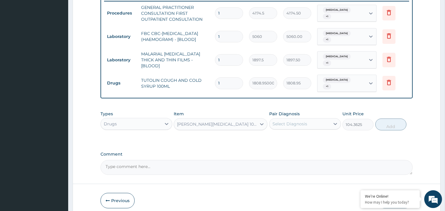
click at [294, 121] on div "Select Diagnosis" at bounding box center [290, 124] width 35 height 6
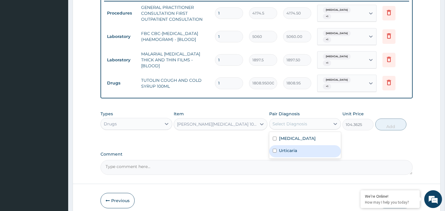
click at [283, 148] on label "Urticaria" at bounding box center [288, 151] width 18 height 6
checkbox input "true"
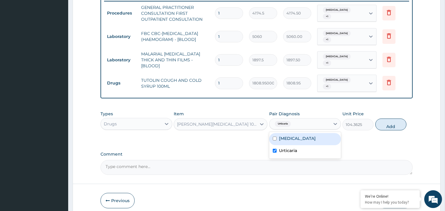
click at [294, 136] on label "[MEDICAL_DATA]" at bounding box center [297, 139] width 37 height 6
checkbox input "true"
click at [389, 120] on button "Add" at bounding box center [390, 125] width 31 height 12
type input "0"
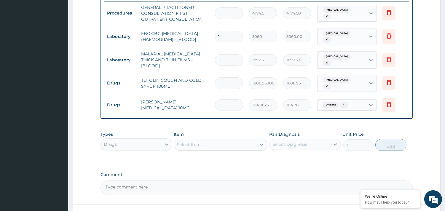
click at [224, 99] on input "1" at bounding box center [229, 105] width 28 height 12
type input "0.00"
type input "5"
type input "521.81"
type input "5"
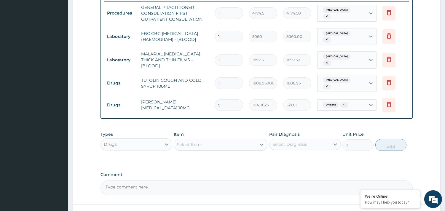
click at [193, 142] on div "Select Item" at bounding box center [189, 145] width 24 height 6
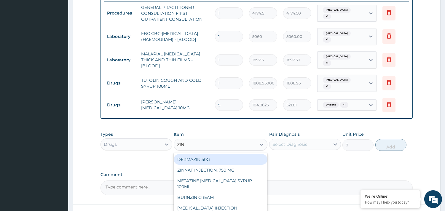
type input "ZINC"
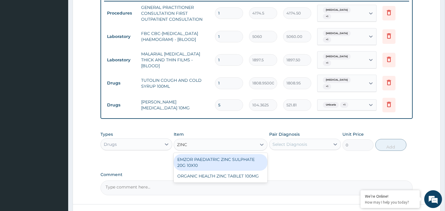
click at [206, 161] on div "EMZOR PAEDIATRIC ZINC SULPHATE 20G 10X10" at bounding box center [221, 162] width 94 height 17
type input "62.61750000000001"
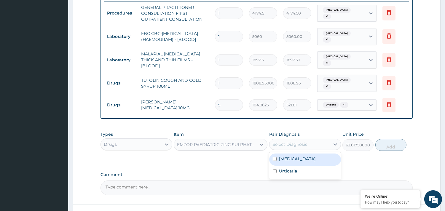
click at [279, 141] on div "Select Diagnosis" at bounding box center [290, 144] width 35 height 6
click at [272, 154] on div "[MEDICAL_DATA]" at bounding box center [305, 160] width 72 height 12
checkbox input "true"
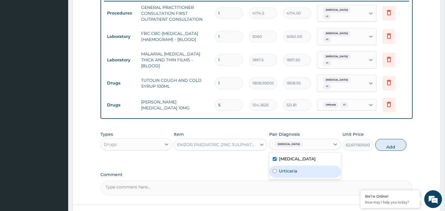
click at [286, 168] on label "Urticaria" at bounding box center [288, 171] width 18 height 6
checkbox input "true"
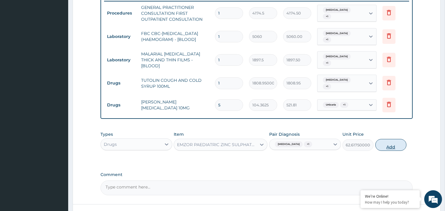
click at [392, 139] on button "Add" at bounding box center [390, 145] width 31 height 12
type input "0"
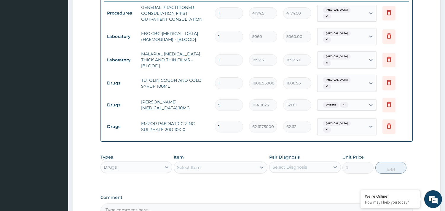
click at [224, 121] on input "1" at bounding box center [229, 127] width 28 height 12
type input "0.00"
type input "5"
type input "313.09"
type input "5"
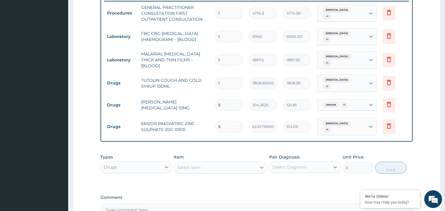
click at [183, 165] on div "Select Item" at bounding box center [189, 168] width 24 height 6
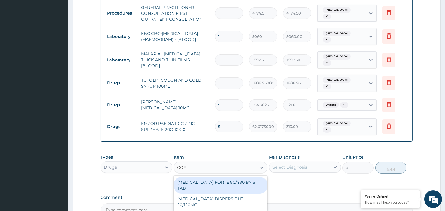
type input "[PERSON_NAME]"
click at [230, 177] on div "[MEDICAL_DATA] FORTE 80/480 BY 6 TAB" at bounding box center [221, 185] width 94 height 17
type input "528.7700000000001"
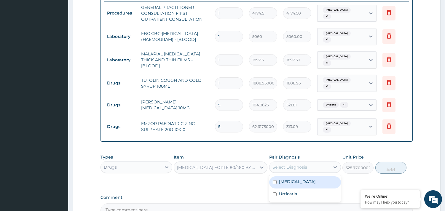
click at [305, 163] on div "Select Diagnosis" at bounding box center [300, 166] width 60 height 9
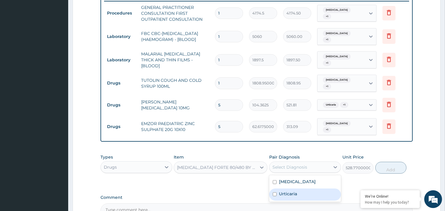
click at [297, 190] on div "Urticaria" at bounding box center [305, 195] width 72 height 12
checkbox input "true"
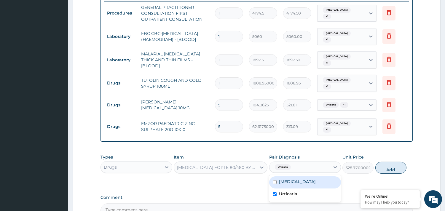
click at [298, 178] on div "[MEDICAL_DATA]" at bounding box center [305, 182] width 72 height 12
checkbox input "true"
click at [381, 162] on button "Add" at bounding box center [390, 168] width 31 height 12
type input "0"
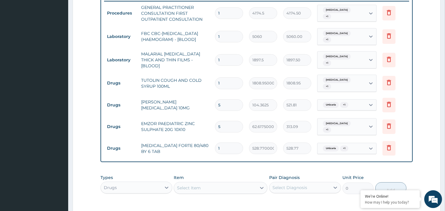
click at [228, 143] on input "1" at bounding box center [229, 149] width 28 height 12
type input "0.00"
type input "6"
type input "3172.62"
type input "6"
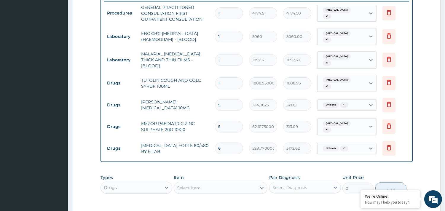
click at [197, 185] on div "Select Item" at bounding box center [189, 188] width 24 height 6
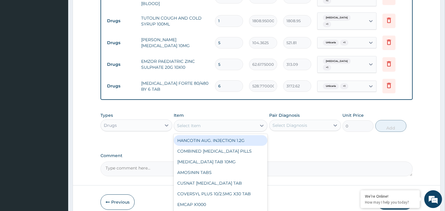
scroll to position [318, 0]
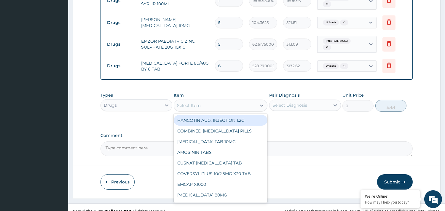
click at [395, 177] on button "Submit" at bounding box center [395, 181] width 36 height 15
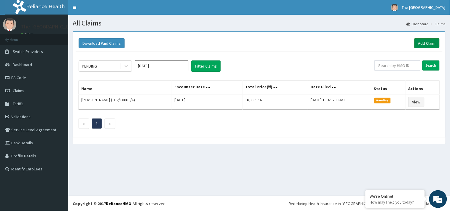
click at [428, 43] on link "Add Claim" at bounding box center [426, 43] width 25 height 10
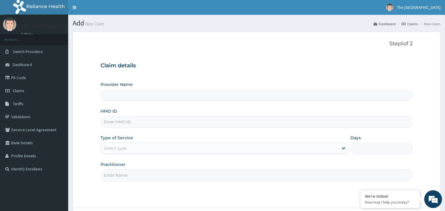
type input "The [GEOGRAPHIC_DATA]"
click at [123, 122] on input "HMO ID" at bounding box center [257, 122] width 312 height 12
type input "FMP/10027/A"
click at [101, 133] on div "Provider Name The [GEOGRAPHIC_DATA] And Maternity Centre HMO ID FMP/10027/A Typ…" at bounding box center [257, 132] width 312 height 100
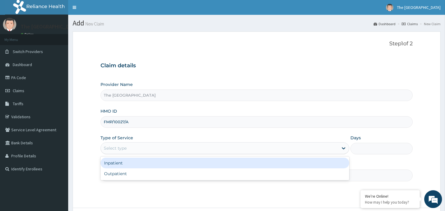
click at [105, 149] on div "Select type" at bounding box center [115, 148] width 23 height 6
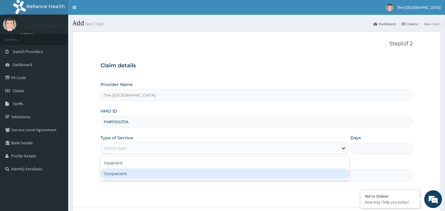
click at [117, 171] on div "Outpatient" at bounding box center [225, 173] width 249 height 11
type input "1"
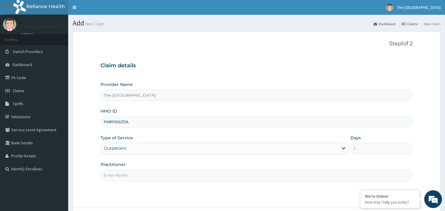
click at [121, 173] on input "Practitioner" at bounding box center [257, 176] width 312 height 12
type input "[PERSON_NAME]"
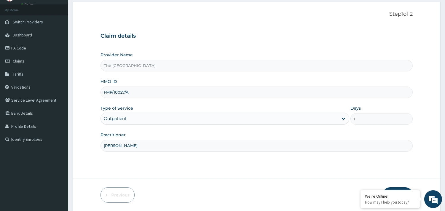
scroll to position [50, 0]
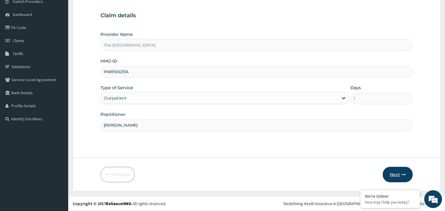
click at [400, 174] on button "Next" at bounding box center [398, 174] width 30 height 15
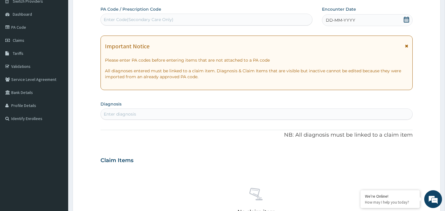
click at [407, 19] on icon at bounding box center [406, 20] width 5 height 6
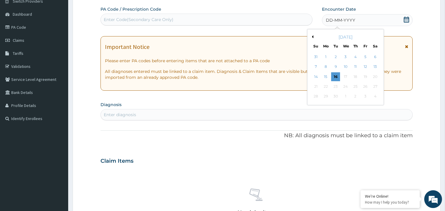
click at [311, 37] on button "Previous Month" at bounding box center [311, 36] width 3 height 3
click at [324, 66] on div "4" at bounding box center [325, 67] width 9 height 9
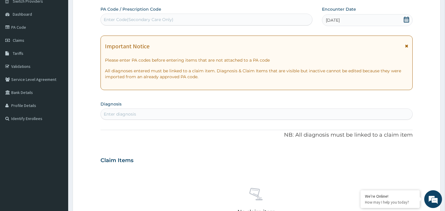
click at [338, 20] on span "04-08-2025" at bounding box center [333, 20] width 14 height 6
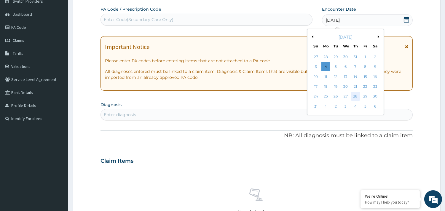
click at [355, 95] on div "28" at bounding box center [355, 96] width 9 height 9
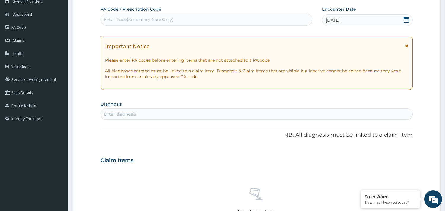
click at [114, 114] on div "Enter diagnosis" at bounding box center [120, 114] width 32 height 6
click at [126, 113] on div "Enter diagnosis" at bounding box center [120, 114] width 32 height 6
click at [123, 113] on div "Enter diagnosis" at bounding box center [120, 114] width 32 height 6
click at [126, 111] on div "Enter diagnosis" at bounding box center [257, 113] width 312 height 9
type input "GASTRI"
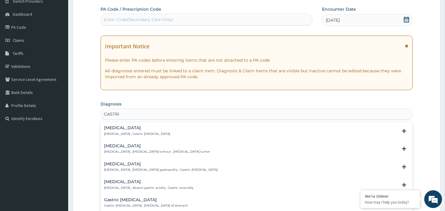
click at [113, 128] on h4 "Gastritis" at bounding box center [137, 128] width 66 height 4
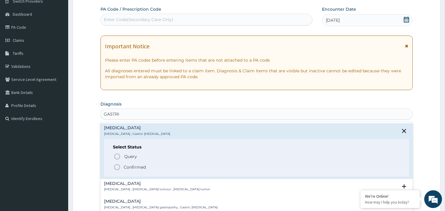
click at [117, 166] on icon "status option filled" at bounding box center [117, 167] width 7 height 7
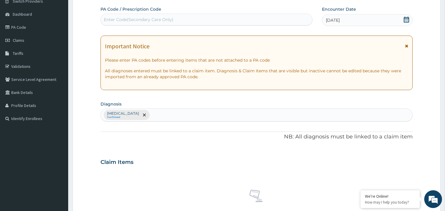
click at [139, 115] on div "Gastritis Confirmed" at bounding box center [257, 115] width 312 height 12
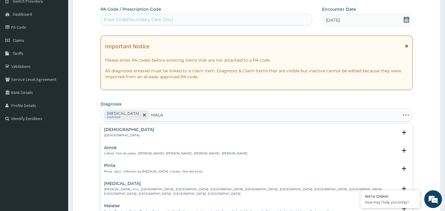
type input "MALAR"
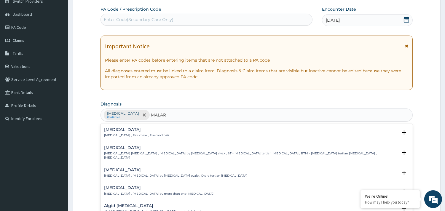
click at [114, 128] on h4 "Malaria" at bounding box center [136, 130] width 65 height 4
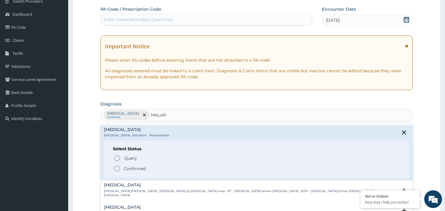
click at [119, 168] on circle "status option filled" at bounding box center [116, 168] width 5 height 5
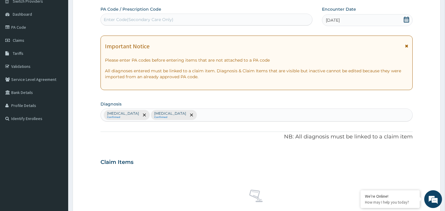
scroll to position [216, 0]
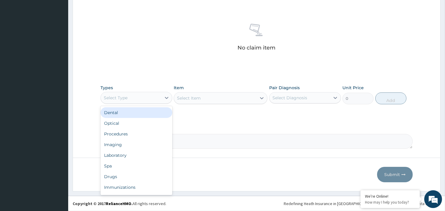
click at [141, 102] on div "Select Type" at bounding box center [131, 97] width 60 height 9
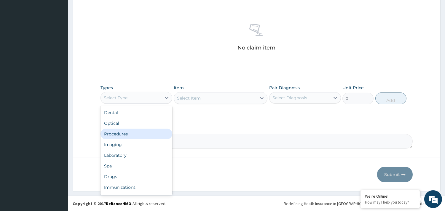
click at [124, 133] on div "Procedures" at bounding box center [137, 134] width 72 height 11
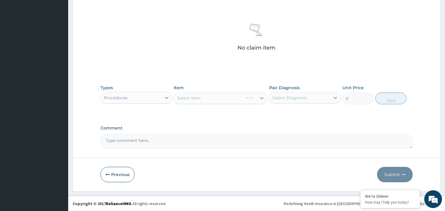
click at [192, 100] on div "Select Item" at bounding box center [221, 98] width 94 height 12
click at [199, 96] on div "Select Item" at bounding box center [221, 98] width 94 height 12
click at [208, 109] on div "Types Procedures Item Select Item Pair Diagnosis Select Diagnosis Unit Price 0 …" at bounding box center [257, 99] width 312 height 34
click at [215, 96] on div "Select Item" at bounding box center [221, 98] width 94 height 12
click at [215, 97] on div "Select Item" at bounding box center [215, 97] width 82 height 9
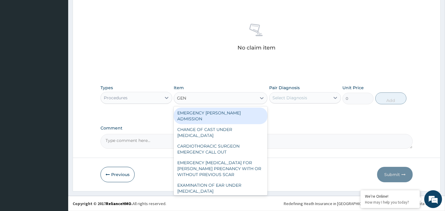
type input "GENE"
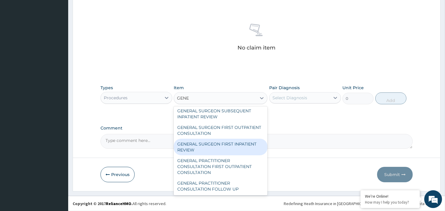
scroll to position [52, 0]
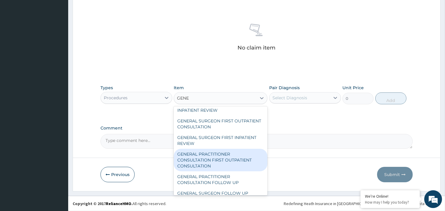
click at [231, 157] on div "GENERAL PRACTITIONER CONSULTATION FIRST OUTPATIENT CONSULTATION" at bounding box center [221, 160] width 94 height 23
type input "4174.5"
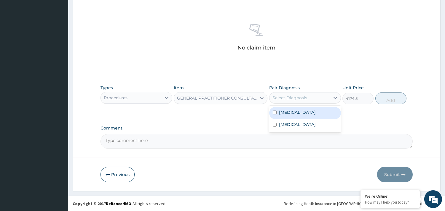
click at [298, 96] on div "Select Diagnosis" at bounding box center [290, 98] width 35 height 6
click at [292, 113] on label "[MEDICAL_DATA]" at bounding box center [297, 112] width 37 height 6
checkbox input "true"
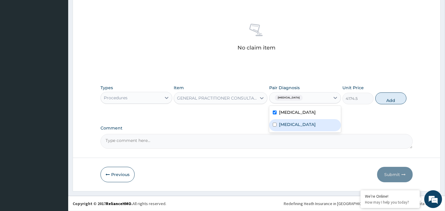
click at [291, 126] on label "Malaria" at bounding box center [297, 125] width 37 height 6
checkbox input "true"
click at [388, 98] on button "Add" at bounding box center [390, 99] width 31 height 12
type input "0"
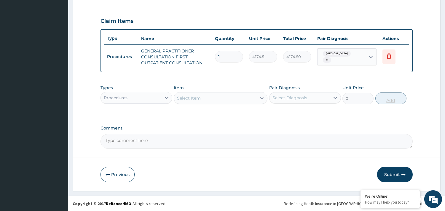
scroll to position [191, 0]
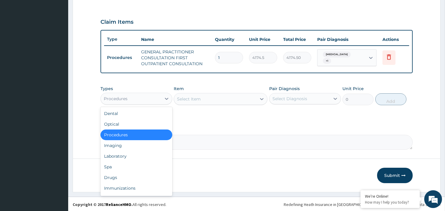
click at [135, 97] on div "Procedures" at bounding box center [131, 98] width 60 height 9
click at [125, 153] on div "Laboratory" at bounding box center [137, 156] width 72 height 11
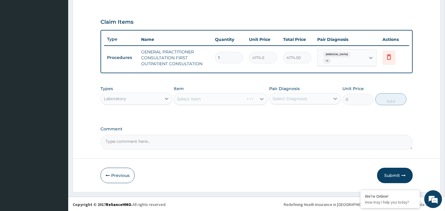
click at [205, 101] on div "Select Item" at bounding box center [221, 99] width 94 height 12
click at [192, 99] on div "Select Item" at bounding box center [221, 99] width 94 height 12
click at [193, 96] on div "Select Item" at bounding box center [221, 99] width 94 height 12
click at [193, 96] on div "Select Item" at bounding box center [189, 99] width 24 height 6
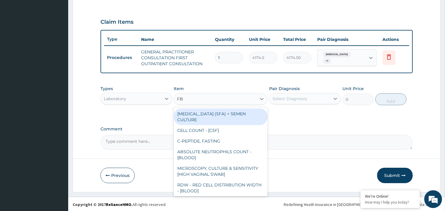
type input "FBC"
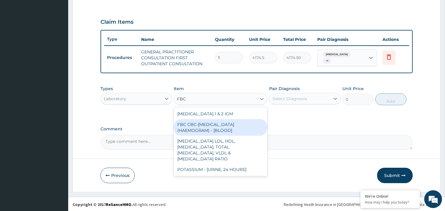
click at [201, 121] on div "FBC CBC-COMPLETE BLOOD COUNT (HAEMOGRAM) - [BLOOD]" at bounding box center [221, 127] width 94 height 17
type input "5060"
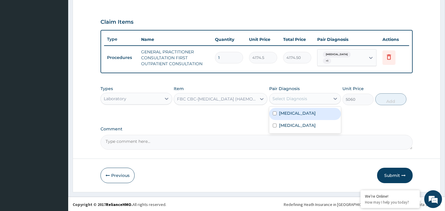
click at [284, 96] on div "Select Diagnosis" at bounding box center [290, 99] width 35 height 6
click at [289, 112] on label "[MEDICAL_DATA]" at bounding box center [297, 113] width 37 height 6
checkbox input "true"
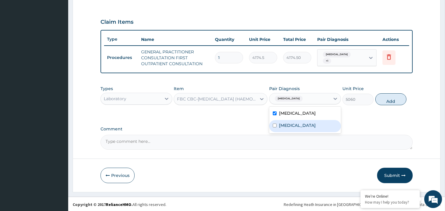
click at [289, 124] on label "Malaria" at bounding box center [297, 125] width 37 height 6
checkbox input "true"
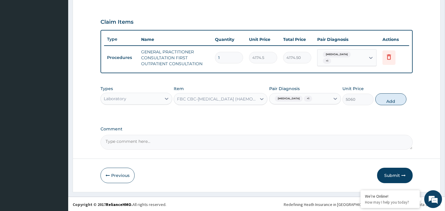
click at [399, 101] on button "Add" at bounding box center [390, 99] width 31 height 12
type input "0"
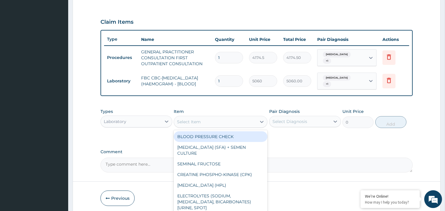
click at [188, 123] on div "Select Item" at bounding box center [189, 122] width 24 height 6
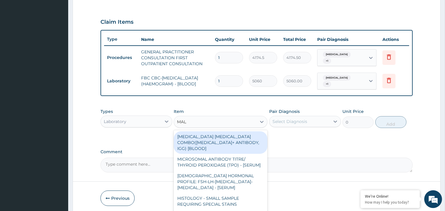
type input "MALA"
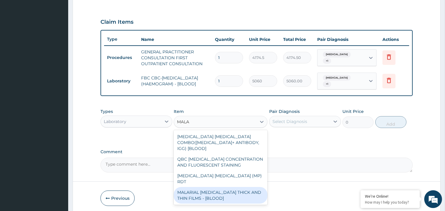
click at [199, 187] on div "MALARIAL PARASITE THICK AND THIN FILMS - [BLOOD]" at bounding box center [221, 195] width 94 height 17
type input "1897.5"
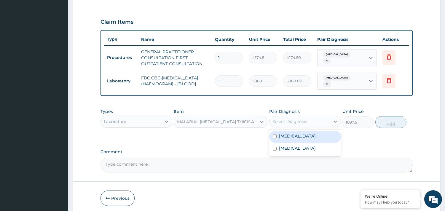
drag, startPoint x: 281, startPoint y: 125, endPoint x: 283, endPoint y: 134, distance: 9.5
click at [281, 125] on div "Select Diagnosis" at bounding box center [300, 121] width 60 height 9
drag, startPoint x: 285, startPoint y: 138, endPoint x: 289, endPoint y: 150, distance: 13.2
click at [285, 138] on label "[MEDICAL_DATA]" at bounding box center [297, 136] width 37 height 6
checkbox input "true"
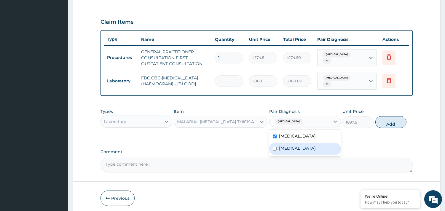
click at [289, 150] on label "Malaria" at bounding box center [297, 148] width 37 height 6
checkbox input "true"
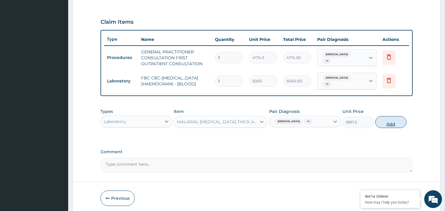
click at [392, 124] on button "Add" at bounding box center [390, 122] width 31 height 12
type input "0"
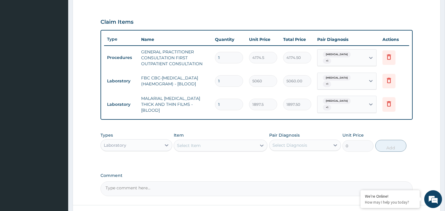
click at [184, 143] on div "Select Item" at bounding box center [189, 146] width 24 height 6
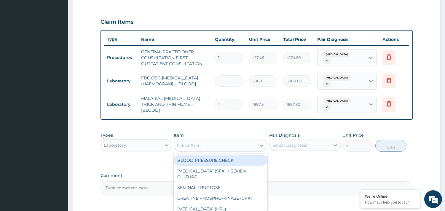
click at [144, 144] on div "Laboratory" at bounding box center [131, 145] width 60 height 9
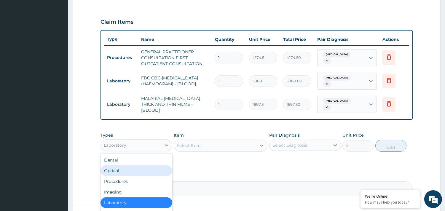
scroll to position [235, 0]
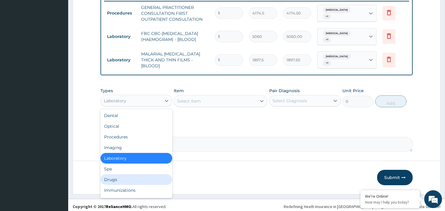
click at [122, 174] on div "Drugs" at bounding box center [137, 179] width 72 height 11
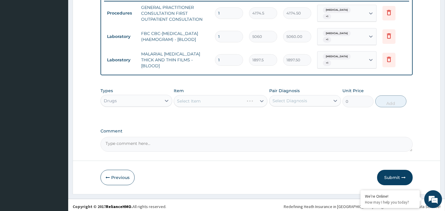
click at [201, 97] on div "Select Item" at bounding box center [221, 101] width 94 height 12
click at [174, 100] on div "Select Item" at bounding box center [221, 101] width 94 height 12
click at [190, 100] on div "Select Item" at bounding box center [221, 101] width 94 height 12
click at [190, 100] on div "Select Item" at bounding box center [189, 101] width 24 height 6
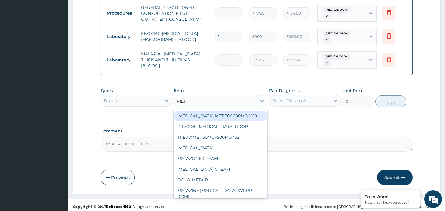
type input "METO"
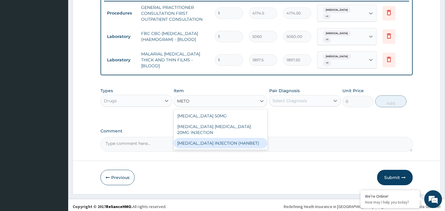
click at [229, 138] on div "[MEDICAL_DATA] INJECTION (HANBET)" at bounding box center [221, 143] width 94 height 11
type input "97.405"
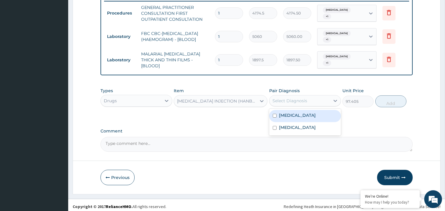
click at [304, 96] on div "Select Diagnosis" at bounding box center [300, 100] width 60 height 9
click at [292, 116] on div "[MEDICAL_DATA]" at bounding box center [305, 116] width 72 height 12
checkbox input "true"
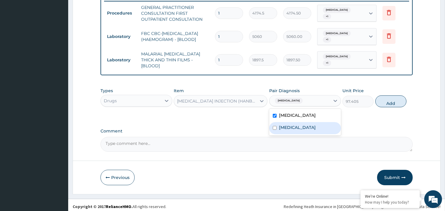
click at [292, 125] on label "Malaria" at bounding box center [297, 128] width 37 height 6
checkbox input "true"
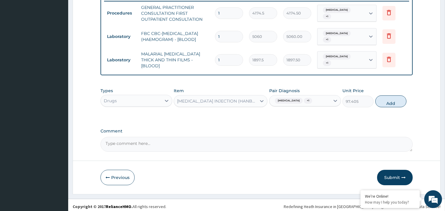
click at [388, 99] on button "Add" at bounding box center [390, 101] width 31 height 12
type input "0"
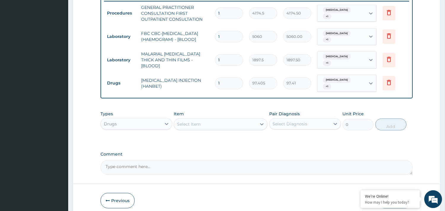
click at [198, 122] on div "Select Item" at bounding box center [215, 124] width 82 height 9
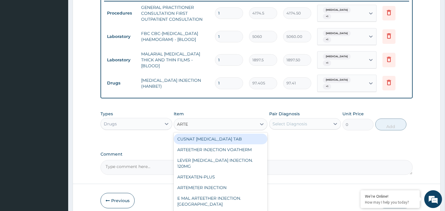
type input "ARTEM"
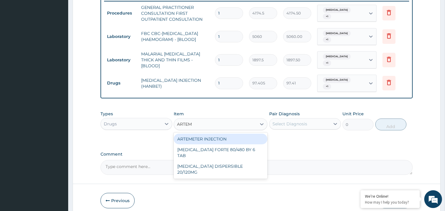
click at [207, 134] on div "ARTEMETER INJECTION" at bounding box center [221, 139] width 94 height 11
type input "1113.2"
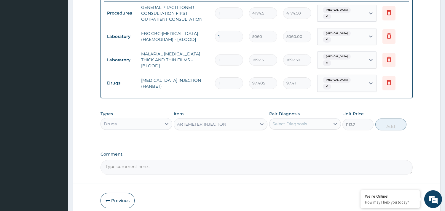
click at [274, 121] on div "Select Diagnosis" at bounding box center [290, 124] width 35 height 6
click at [282, 136] on label "[MEDICAL_DATA]" at bounding box center [297, 139] width 37 height 6
checkbox input "true"
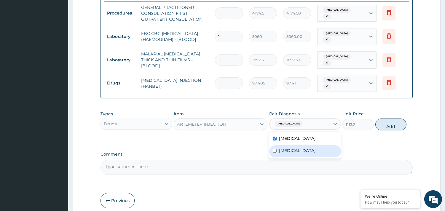
drag, startPoint x: 288, startPoint y: 143, endPoint x: 301, endPoint y: 146, distance: 13.7
click at [288, 148] on label "Malaria" at bounding box center [297, 151] width 37 height 6
checkbox input "true"
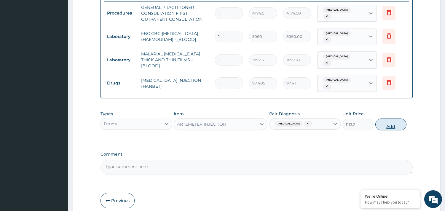
click at [389, 122] on button "Add" at bounding box center [390, 125] width 31 height 12
type input "0"
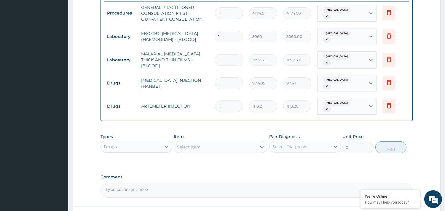
click at [229, 101] on input "1" at bounding box center [229, 107] width 28 height 12
type input "0.00"
type input "2"
type input "2226.40"
type input "2"
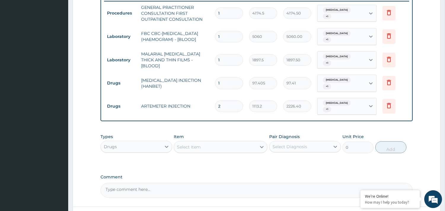
click at [197, 144] on div "Select Item" at bounding box center [189, 147] width 24 height 6
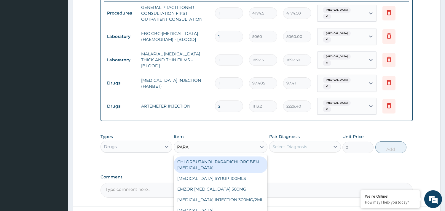
type input "PARAC"
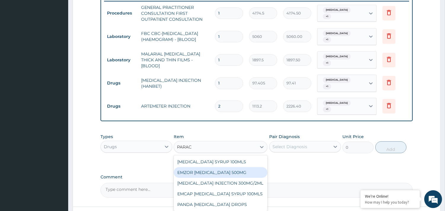
click at [220, 167] on div "EMZOR PARACETAMOL 500MG" at bounding box center [221, 172] width 94 height 11
type input "27.83"
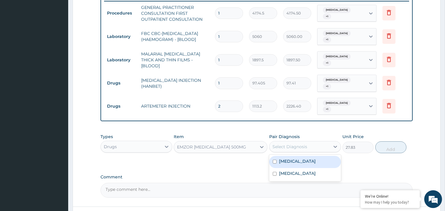
click at [305, 144] on div "Select Diagnosis" at bounding box center [290, 147] width 35 height 6
click at [306, 156] on div "Gastritis" at bounding box center [305, 162] width 72 height 12
checkbox input "true"
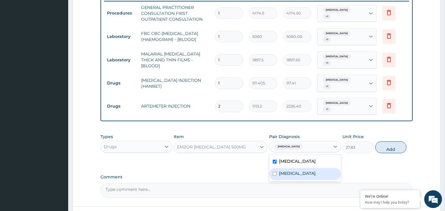
click at [302, 168] on div "Malaria" at bounding box center [305, 174] width 72 height 12
checkbox input "true"
click at [383, 144] on button "Add" at bounding box center [390, 147] width 31 height 12
type input "0"
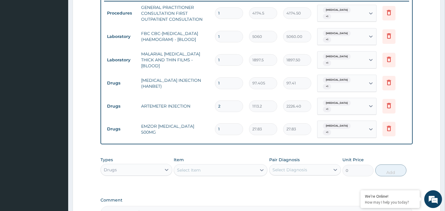
type input "0.00"
type input "2"
type input "55.66"
type input "20"
type input "556.60"
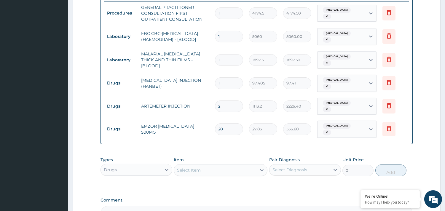
type input "20"
click at [191, 167] on div "Select Item" at bounding box center [189, 170] width 24 height 6
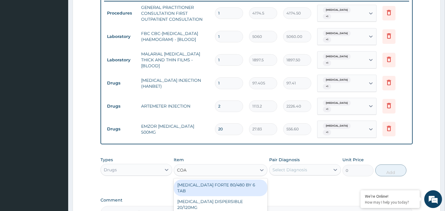
type input "COAR"
click at [209, 180] on div "COARTEM FORTE 80/480 BY 6 TAB" at bounding box center [221, 188] width 94 height 17
type input "528.7700000000001"
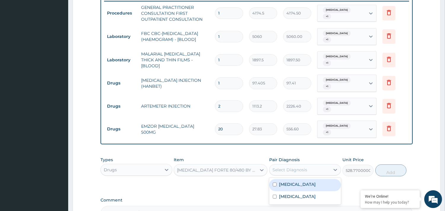
click at [306, 167] on div "Select Diagnosis" at bounding box center [290, 170] width 35 height 6
drag, startPoint x: 303, startPoint y: 171, endPoint x: 302, endPoint y: 182, distance: 11.6
click at [301, 179] on div "Gastritis" at bounding box center [305, 185] width 72 height 12
checkbox input "true"
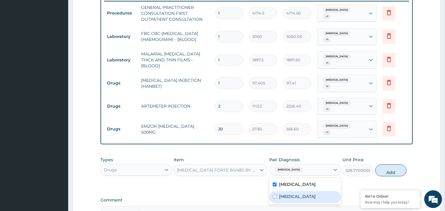
drag, startPoint x: 300, startPoint y: 185, endPoint x: 310, endPoint y: 186, distance: 10.7
click at [299, 191] on div "Malaria" at bounding box center [305, 197] width 72 height 12
checkbox input "true"
click at [386, 165] on button "Add" at bounding box center [390, 171] width 31 height 12
type input "0"
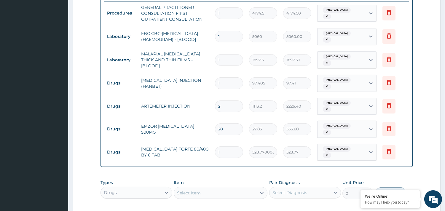
type input "0.00"
type input "6"
type input "3172.62"
type input "6"
click at [205, 188] on div "Select Item" at bounding box center [215, 192] width 82 height 9
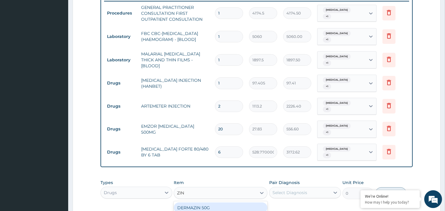
type input "ZINC"
click at [218, 204] on div "EMZOR PAEDIATRIC ZINC SULPHATE 20G 10X10" at bounding box center [221, 211] width 94 height 17
type input "62.61750000000001"
drag, startPoint x: 288, startPoint y: 174, endPoint x: 288, endPoint y: 181, distance: 7.4
click at [288, 180] on div "Pair Diagnosis Select Diagnosis" at bounding box center [305, 190] width 72 height 20
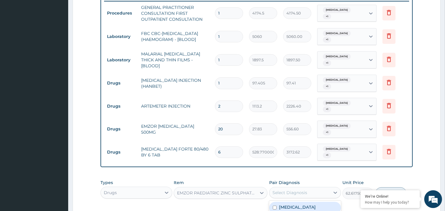
click at [314, 188] on div "Select Diagnosis" at bounding box center [300, 192] width 60 height 9
drag, startPoint x: 293, startPoint y: 193, endPoint x: 294, endPoint y: 199, distance: 5.9
click at [292, 204] on label "Gastritis" at bounding box center [297, 207] width 37 height 6
checkbox input "true"
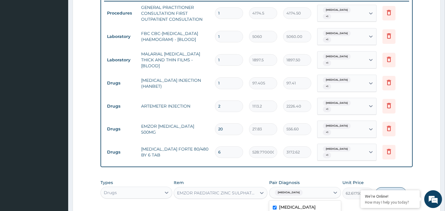
checkbox input "true"
click at [392, 187] on button "Add" at bounding box center [390, 193] width 31 height 12
type input "0"
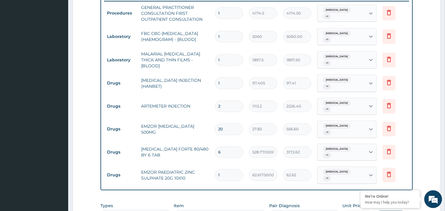
click at [230, 169] on input "1" at bounding box center [229, 175] width 28 height 12
type input "0.00"
type input "8"
type input "500.94"
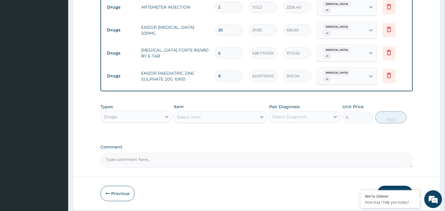
scroll to position [338, 0]
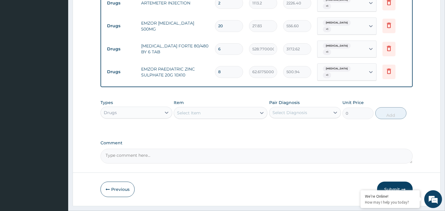
type input "8"
click at [397, 182] on button "Submit" at bounding box center [395, 189] width 36 height 15
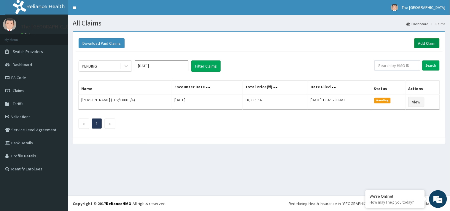
click at [430, 44] on link "Add Claim" at bounding box center [426, 43] width 25 height 10
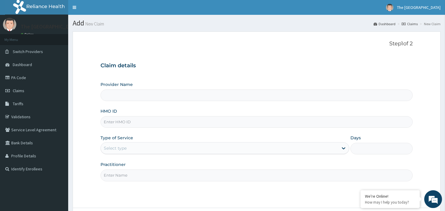
type input "The [GEOGRAPHIC_DATA]"
click at [124, 121] on input "HMO ID" at bounding box center [257, 122] width 312 height 12
type input "FMP/10027/A"
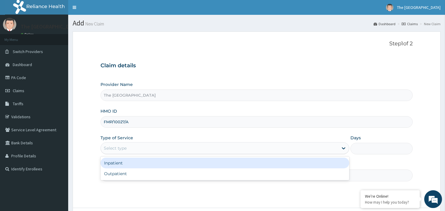
drag, startPoint x: 126, startPoint y: 146, endPoint x: 123, endPoint y: 161, distance: 15.4
click at [125, 146] on div "Select type" at bounding box center [115, 148] width 23 height 6
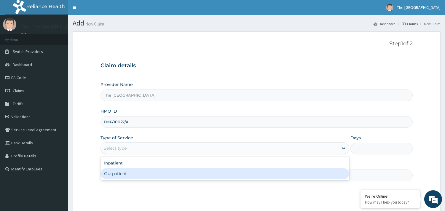
click at [125, 177] on div "Outpatient" at bounding box center [225, 173] width 249 height 11
type input "1"
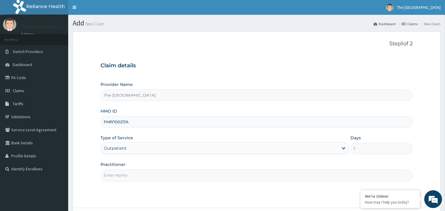
click at [126, 179] on input "Practitioner" at bounding box center [257, 176] width 312 height 12
type input "[PERSON_NAME]"
click at [445, 172] on html "R EL Toggle navigation The [GEOGRAPHIC_DATA] [GEOGRAPHIC_DATA] - [EMAIL_ADDRESS…" at bounding box center [222, 130] width 445 height 261
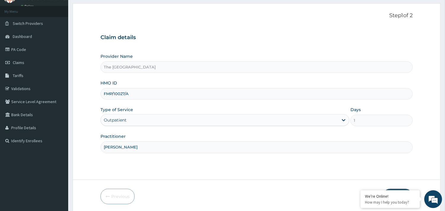
scroll to position [50, 0]
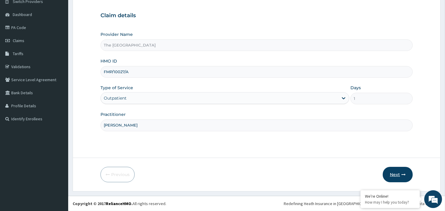
drag, startPoint x: 403, startPoint y: 167, endPoint x: 398, endPoint y: 172, distance: 6.7
click at [398, 172] on button "Next" at bounding box center [398, 174] width 30 height 15
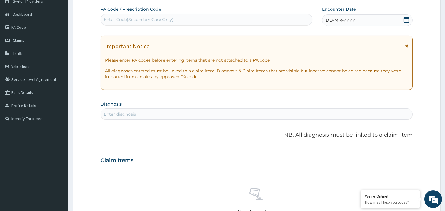
click at [398, 172] on div "No claim item" at bounding box center [257, 202] width 312 height 68
click at [408, 21] on icon at bounding box center [406, 20] width 5 height 6
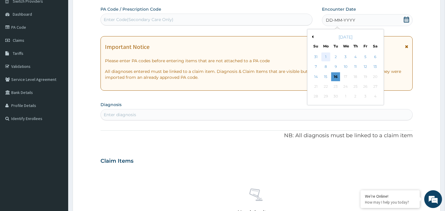
click at [326, 60] on div "1" at bounding box center [325, 56] width 9 height 9
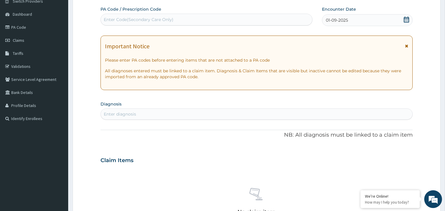
click at [119, 114] on div "Enter diagnosis" at bounding box center [120, 114] width 32 height 6
type input "GASTRI"
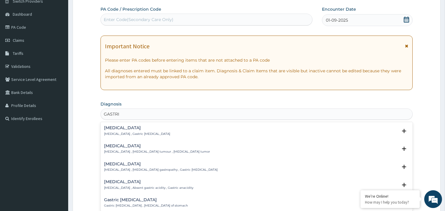
click at [112, 132] on div "[MEDICAL_DATA] [MEDICAL_DATA] , Gastric [MEDICAL_DATA]" at bounding box center [137, 131] width 66 height 10
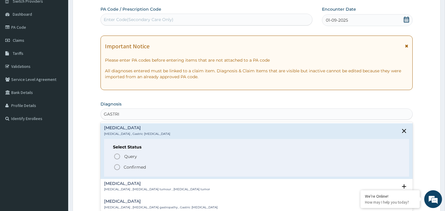
click at [118, 166] on icon "status option filled" at bounding box center [117, 167] width 7 height 7
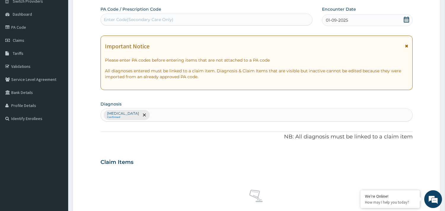
scroll to position [216, 0]
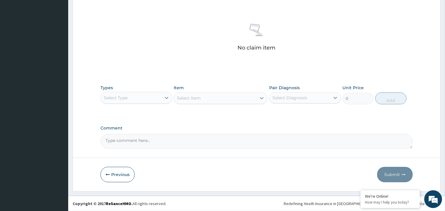
drag, startPoint x: 129, startPoint y: 90, endPoint x: 127, endPoint y: 99, distance: 9.4
click at [128, 91] on div "Types Select Type" at bounding box center [137, 95] width 72 height 20
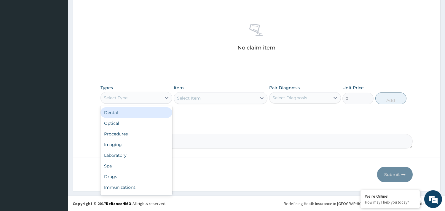
click at [127, 99] on div "Select Type" at bounding box center [116, 98] width 24 height 6
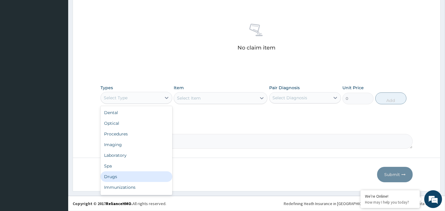
click at [114, 173] on div "Drugs" at bounding box center [137, 176] width 72 height 11
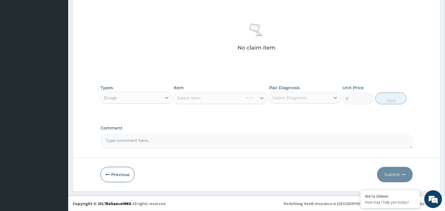
click at [198, 98] on div "Select Item" at bounding box center [221, 98] width 94 height 12
click at [203, 98] on div "Select Item" at bounding box center [221, 98] width 94 height 12
click at [200, 96] on div "Select Item" at bounding box center [189, 98] width 24 height 6
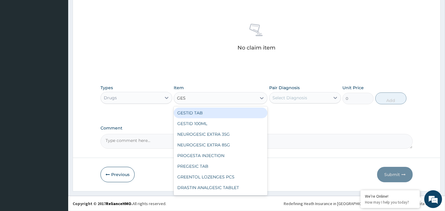
type input "GEST"
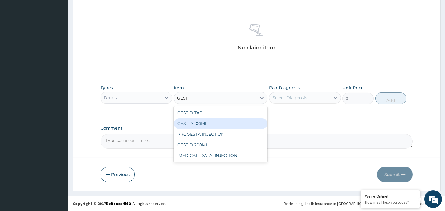
click at [210, 122] on div "GESTID 100ML" at bounding box center [221, 123] width 94 height 11
type input "974.0500000000002"
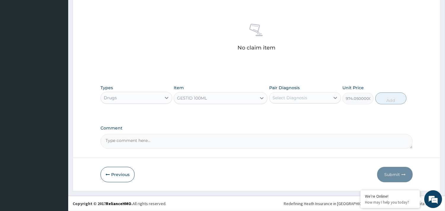
drag, startPoint x: 284, startPoint y: 94, endPoint x: 286, endPoint y: 98, distance: 4.0
click at [285, 95] on div "Select Diagnosis" at bounding box center [300, 97] width 60 height 9
click at [291, 110] on label "[MEDICAL_DATA]" at bounding box center [297, 112] width 37 height 6
checkbox input "true"
click at [386, 98] on button "Add" at bounding box center [390, 99] width 31 height 12
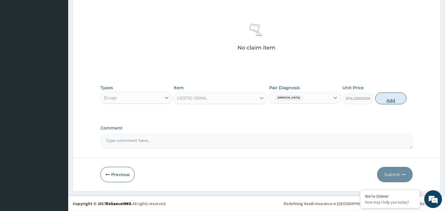
type input "0"
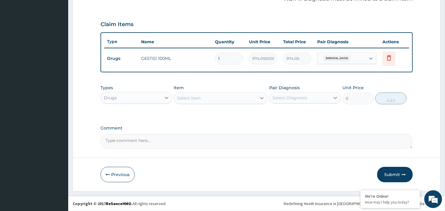
scroll to position [188, 0]
click at [187, 99] on div "Select Item" at bounding box center [189, 99] width 24 height 6
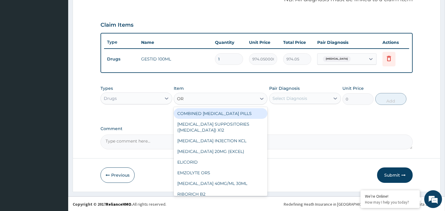
type input "ORS"
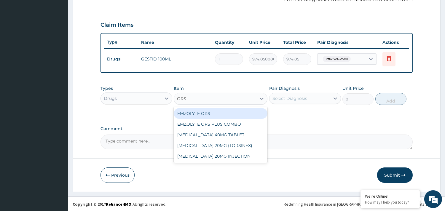
click at [189, 114] on div "EMZOLYTE ORS" at bounding box center [221, 113] width 94 height 11
type input "556.6"
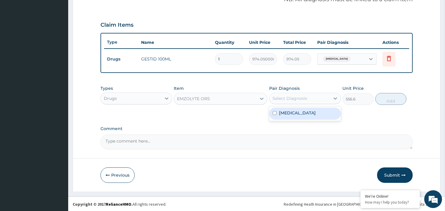
click at [294, 94] on div "Select Diagnosis" at bounding box center [300, 98] width 60 height 9
click at [290, 114] on label "[MEDICAL_DATA]" at bounding box center [297, 113] width 37 height 6
checkbox input "true"
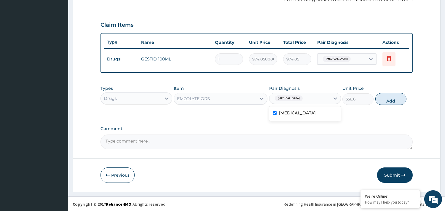
click at [390, 102] on button "Add" at bounding box center [390, 99] width 31 height 12
type input "0"
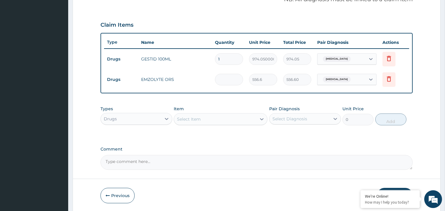
type input "0.00"
type input "2"
type input "1113.20"
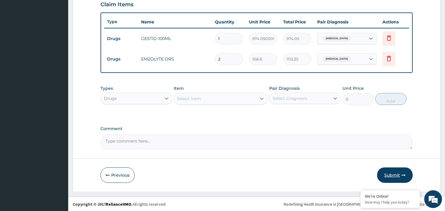
type input "2"
click at [398, 176] on button "Submit" at bounding box center [395, 175] width 36 height 15
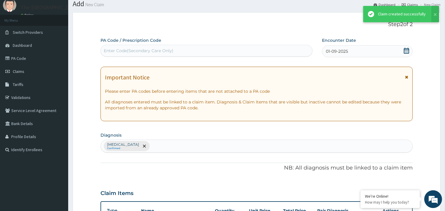
scroll to position [208, 0]
